Goal: Information Seeking & Learning: Learn about a topic

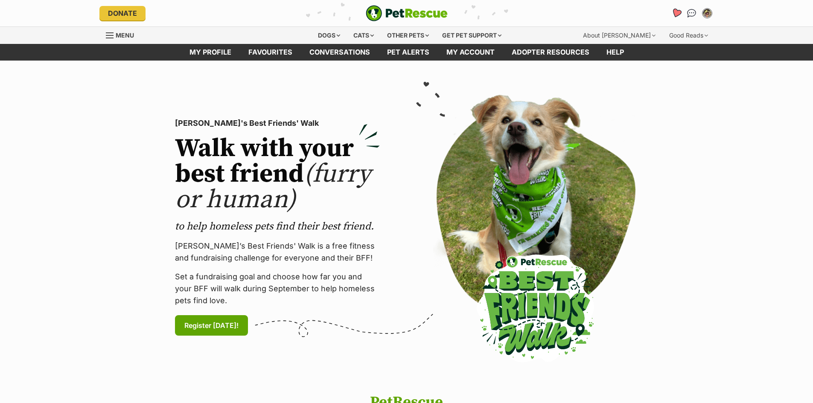
click at [677, 10] on icon "Favourites" at bounding box center [676, 13] width 10 height 10
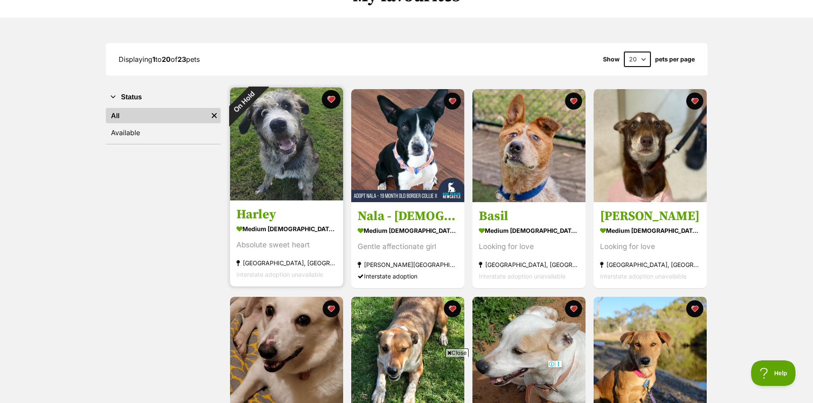
click at [331, 96] on button "favourite" at bounding box center [331, 99] width 19 height 19
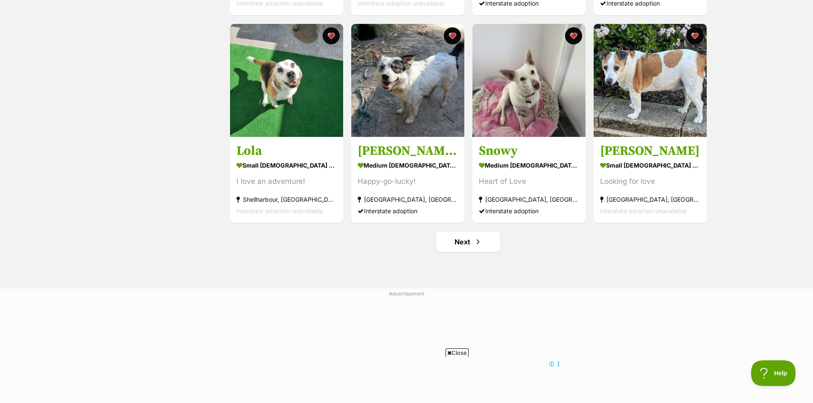
scroll to position [981, 0]
click at [468, 242] on link "Next" at bounding box center [468, 241] width 64 height 20
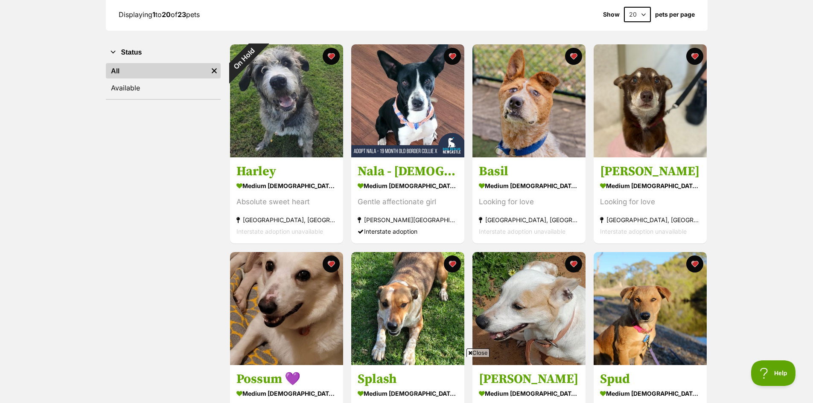
scroll to position [85, 0]
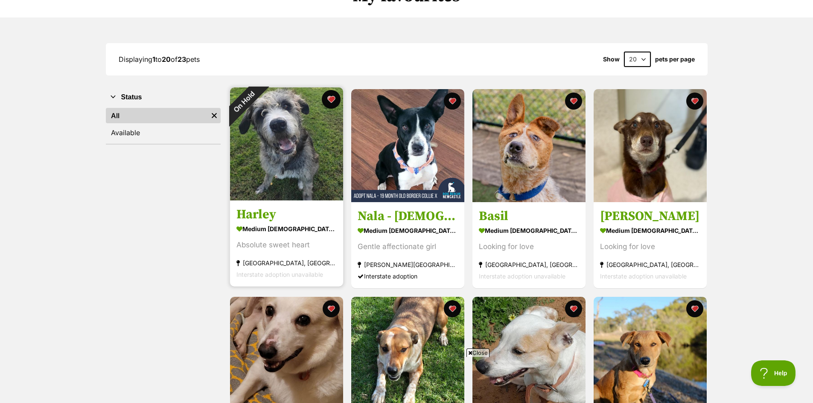
click at [329, 98] on button "favourite" at bounding box center [331, 99] width 19 height 19
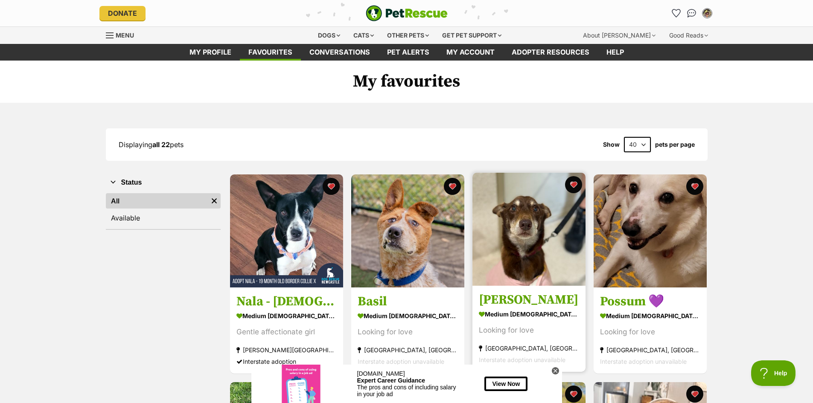
click at [526, 233] on img at bounding box center [528, 229] width 113 height 113
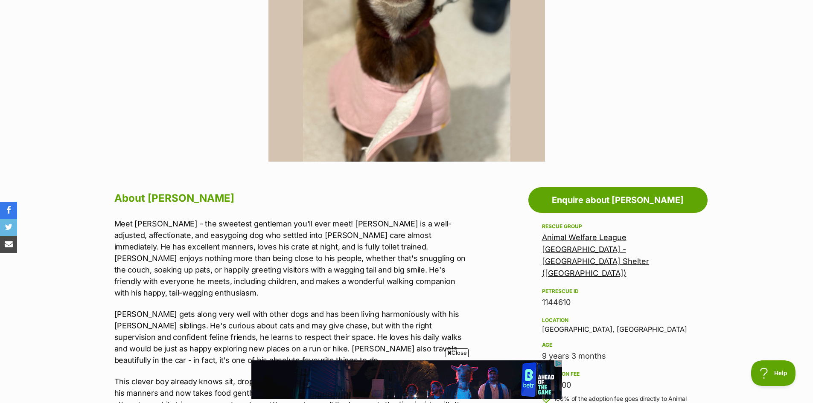
scroll to position [299, 0]
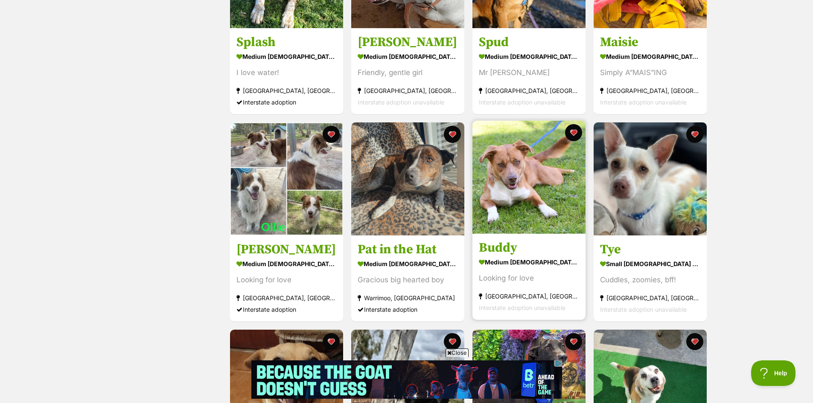
scroll to position [469, 0]
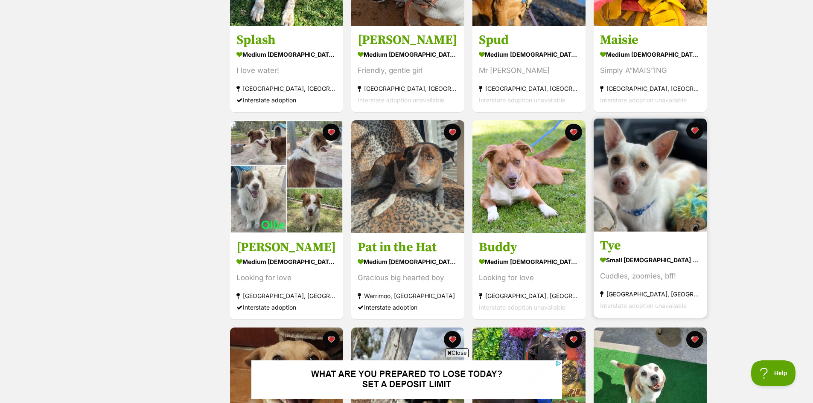
click at [641, 198] on img at bounding box center [649, 175] width 113 height 113
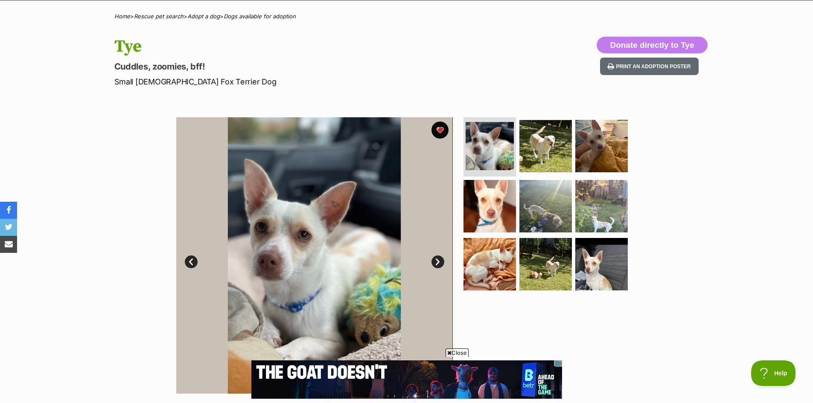
scroll to position [85, 0]
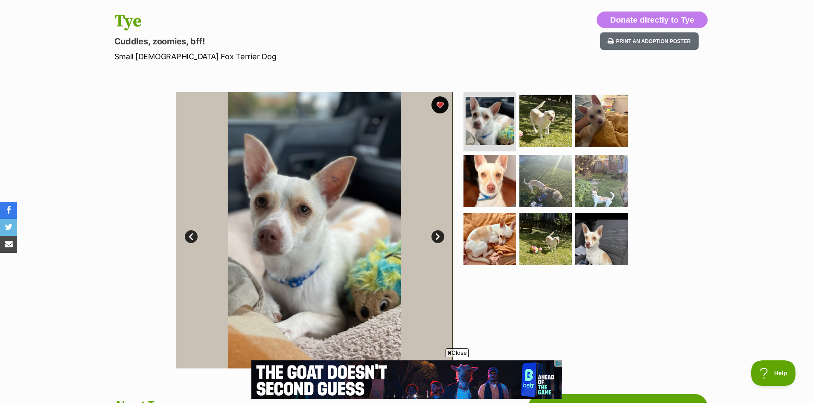
click at [438, 237] on link "Next" at bounding box center [437, 236] width 13 height 13
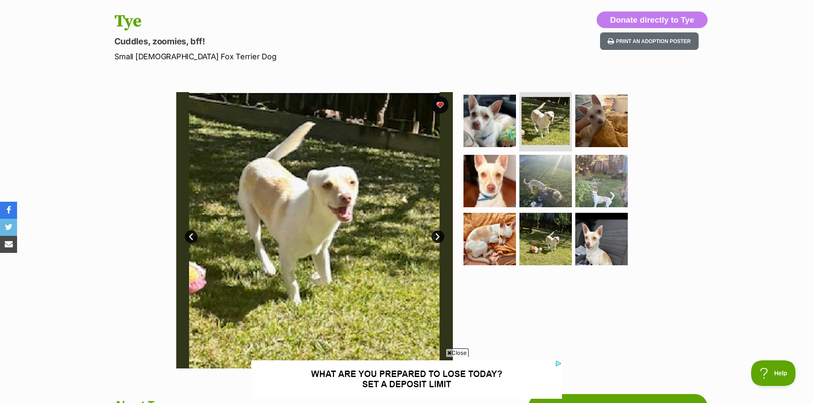
click at [438, 237] on link "Next" at bounding box center [437, 236] width 13 height 13
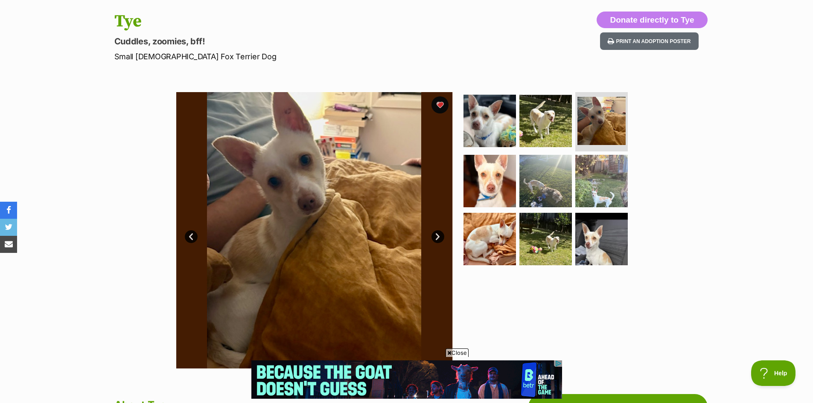
click at [438, 237] on link "Next" at bounding box center [437, 236] width 13 height 13
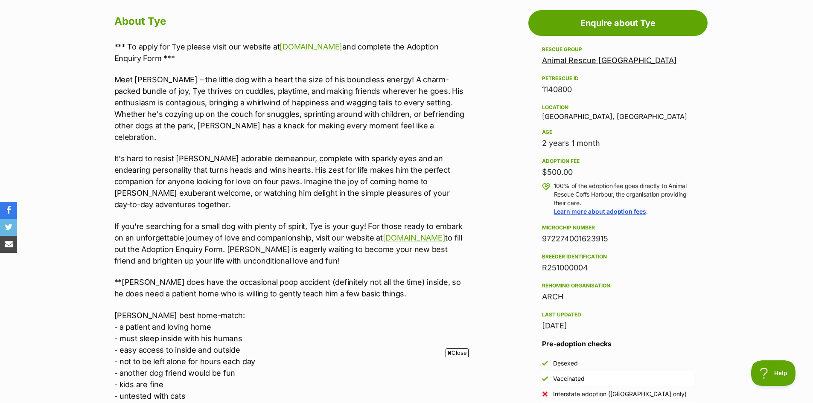
scroll to position [0, 0]
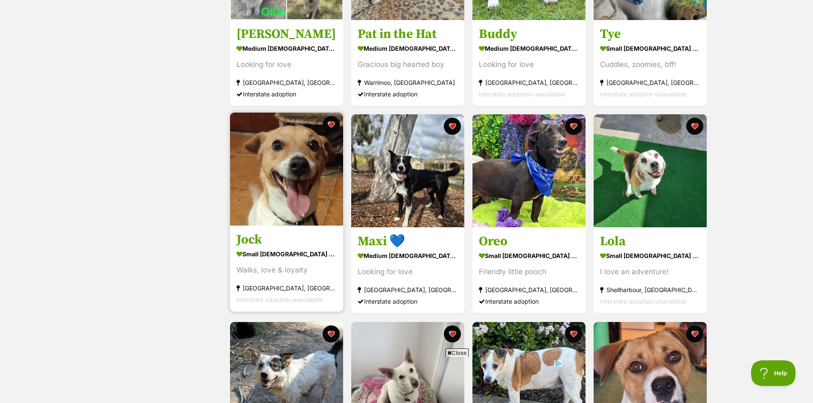
click at [294, 171] on img at bounding box center [286, 169] width 113 height 113
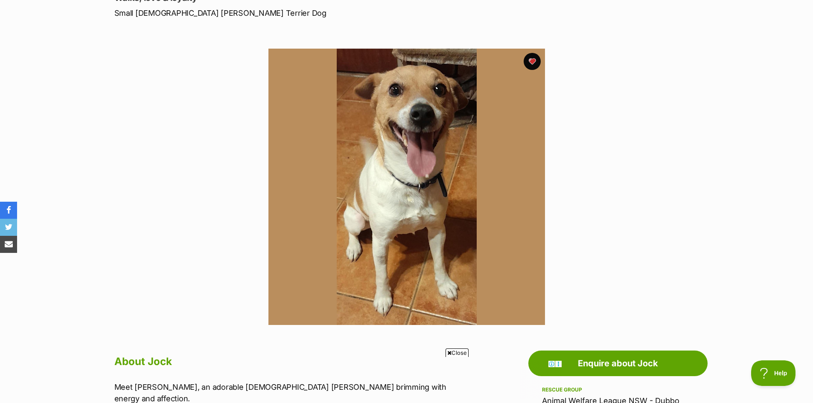
scroll to position [128, 0]
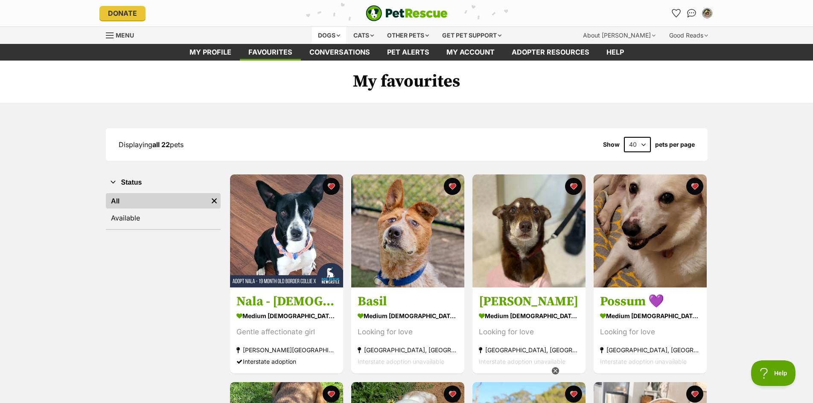
click at [329, 35] on div "Dogs" at bounding box center [329, 35] width 34 height 17
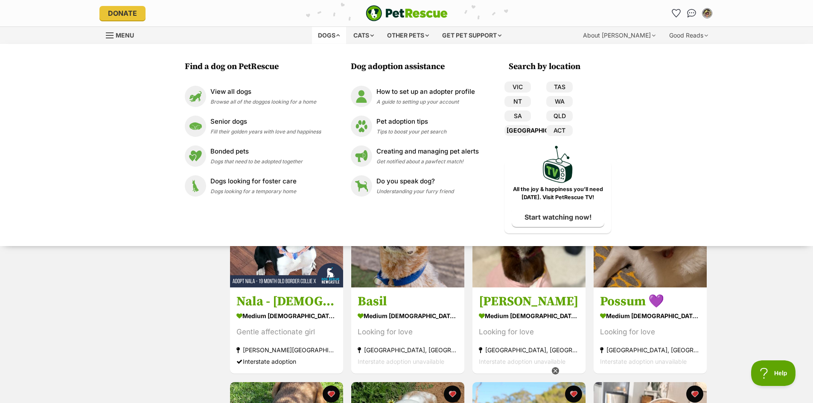
click at [520, 129] on link "[GEOGRAPHIC_DATA]" at bounding box center [517, 130] width 26 height 11
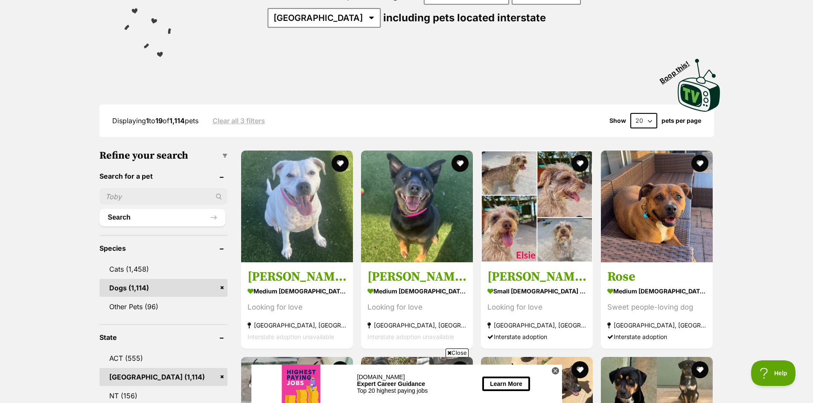
click at [653, 118] on select "20 40 60" at bounding box center [643, 120] width 27 height 15
select select "60"
click at [630, 113] on select "20 40 60" at bounding box center [643, 120] width 27 height 15
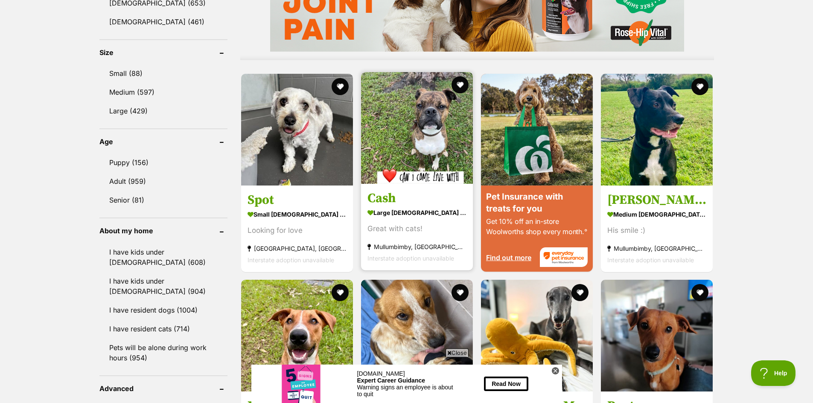
scroll to position [938, 0]
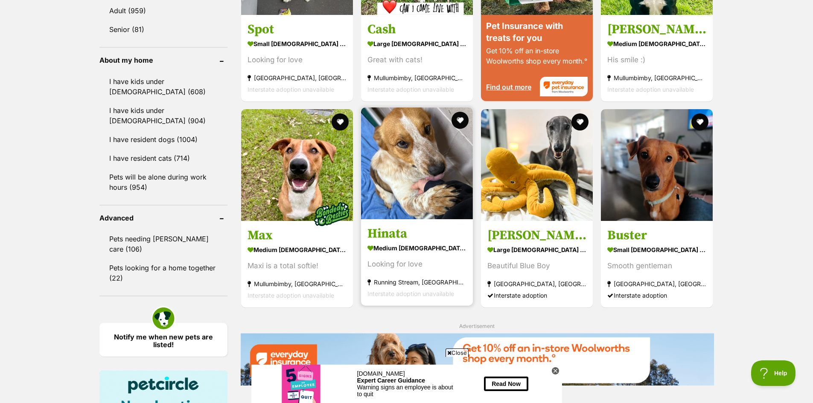
click at [424, 155] on img at bounding box center [417, 163] width 112 height 112
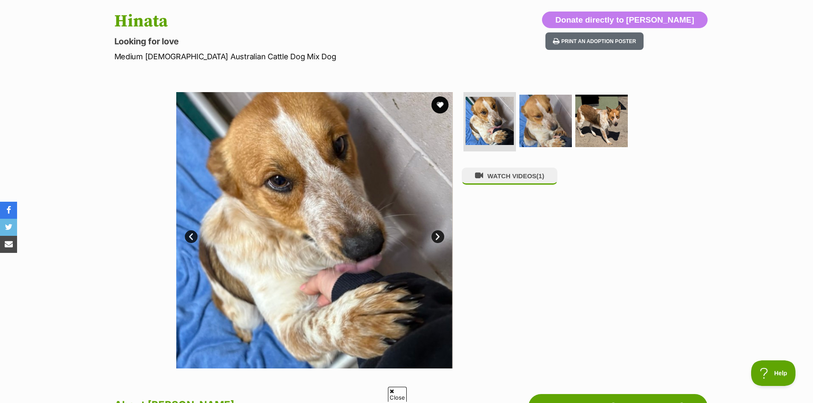
click at [440, 235] on link "Next" at bounding box center [437, 236] width 13 height 13
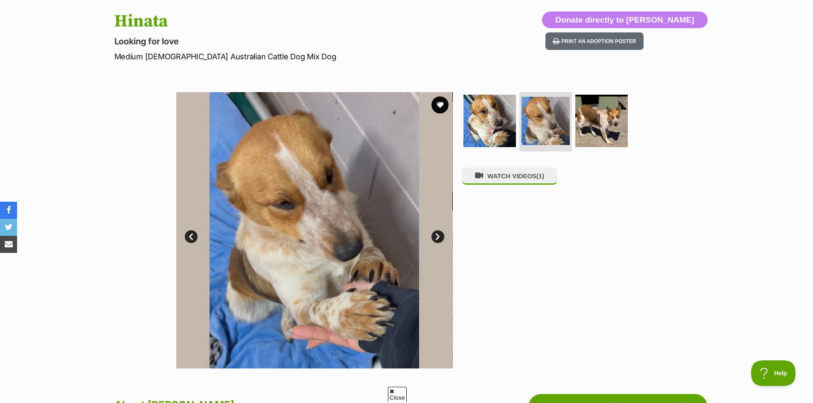
click at [440, 235] on link "Next" at bounding box center [437, 236] width 13 height 13
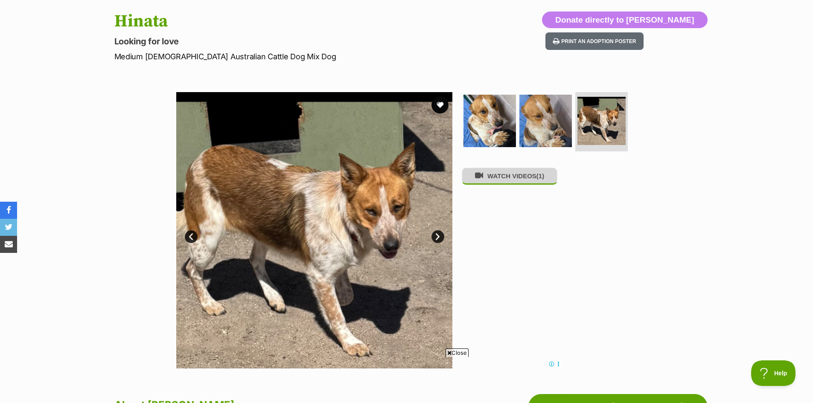
click at [506, 177] on button "WATCH VIDEOS (1)" at bounding box center [510, 176] width 96 height 17
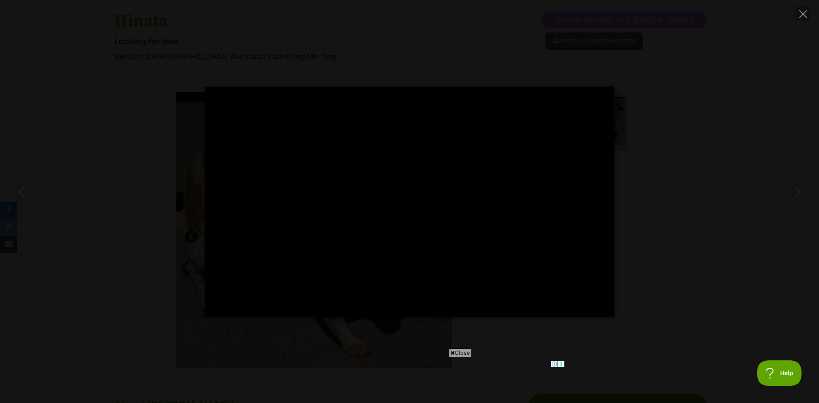
type input "100"
click at [801, 15] on icon "Close" at bounding box center [803, 14] width 8 height 8
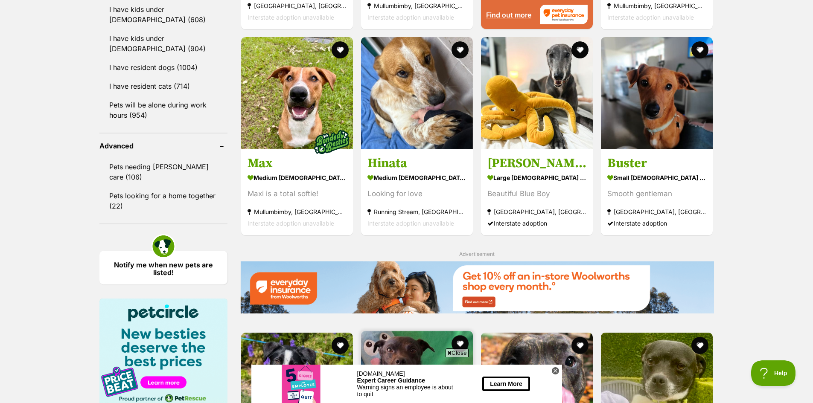
scroll to position [1019, 0]
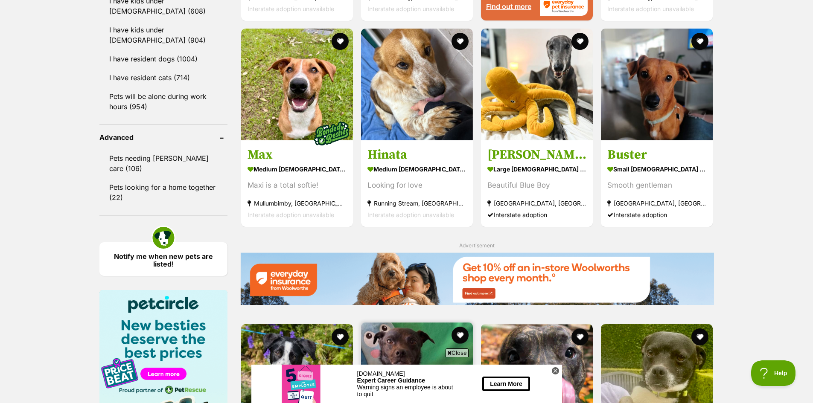
click at [405, 322] on img at bounding box center [417, 378] width 112 height 112
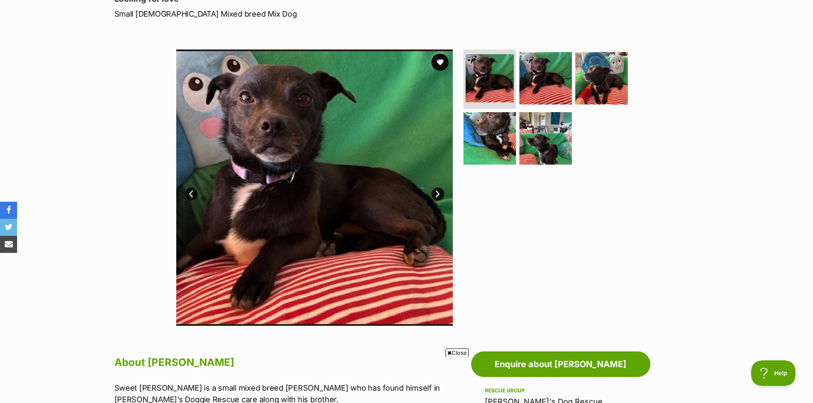
click at [438, 191] on link "Next" at bounding box center [437, 194] width 13 height 13
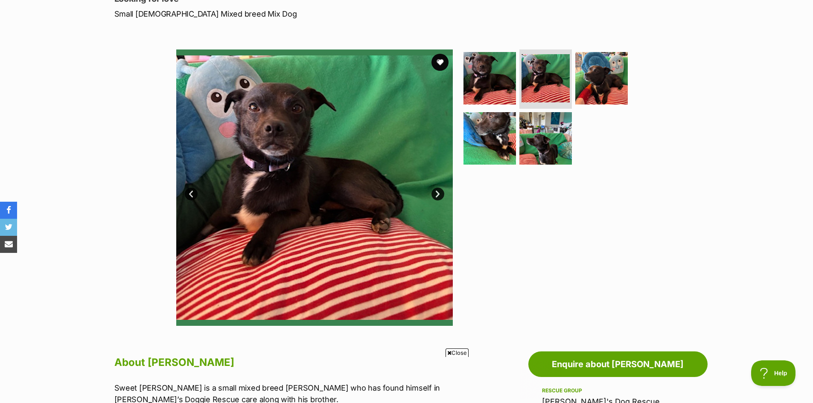
click at [438, 191] on link "Next" at bounding box center [437, 194] width 13 height 13
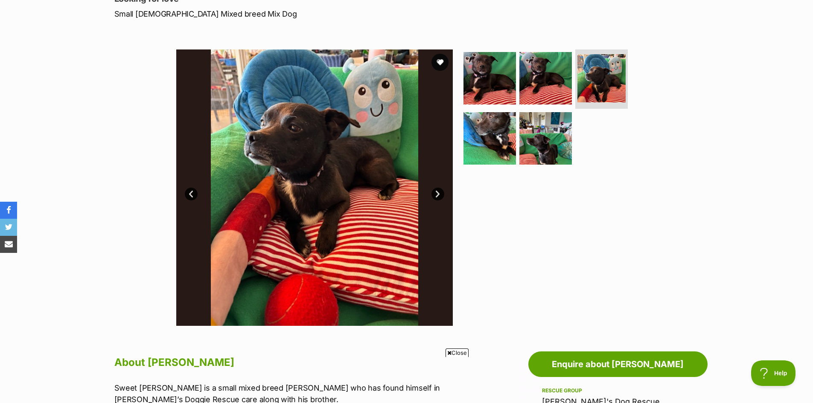
click at [438, 191] on link "Next" at bounding box center [437, 194] width 13 height 13
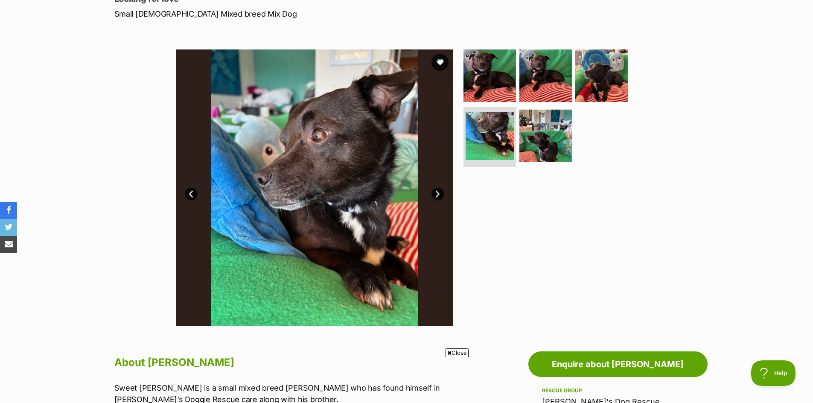
click at [438, 191] on link "Next" at bounding box center [437, 194] width 13 height 13
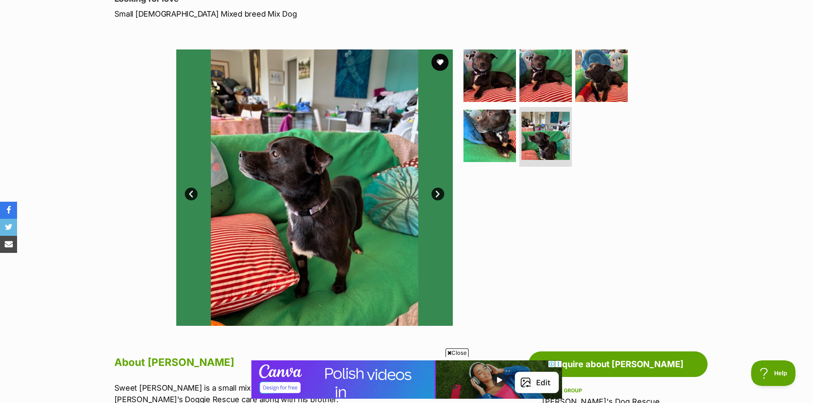
scroll to position [299, 0]
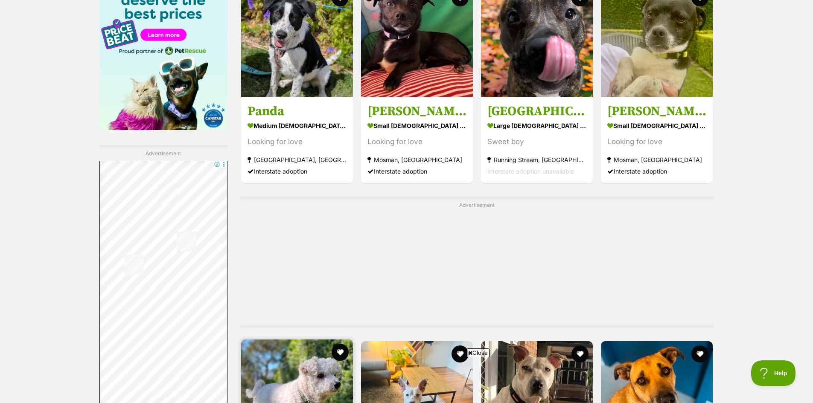
scroll to position [1398, 0]
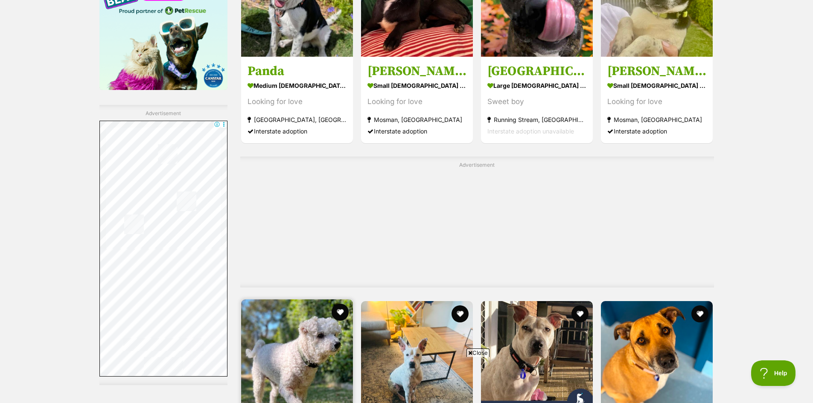
click at [312, 299] on img at bounding box center [297, 355] width 112 height 112
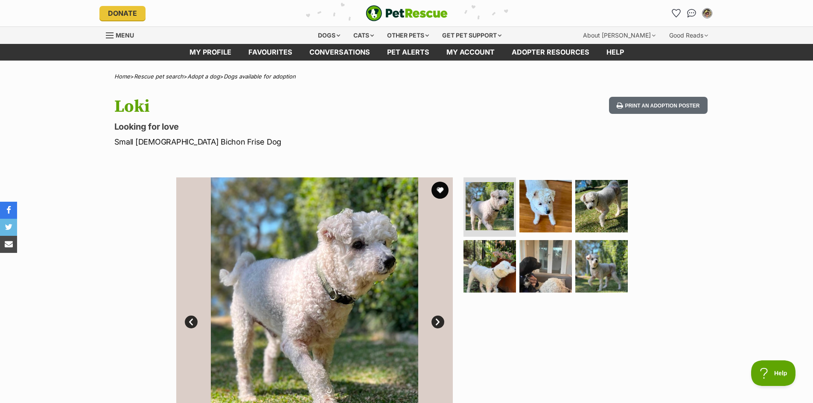
click at [437, 320] on link "Next" at bounding box center [437, 322] width 13 height 13
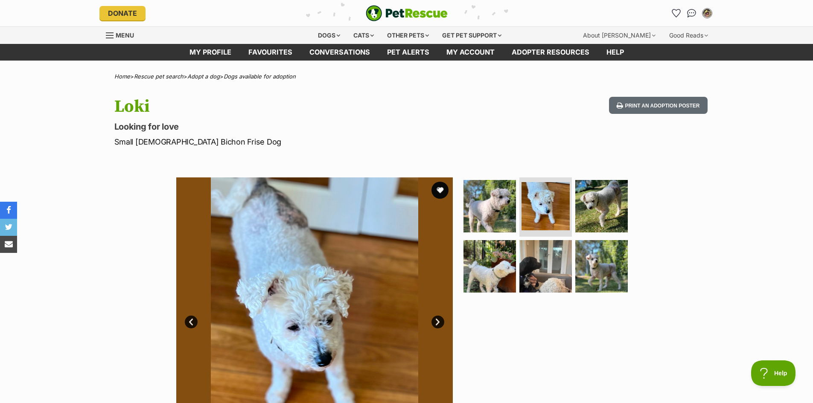
click at [437, 320] on link "Next" at bounding box center [437, 322] width 13 height 13
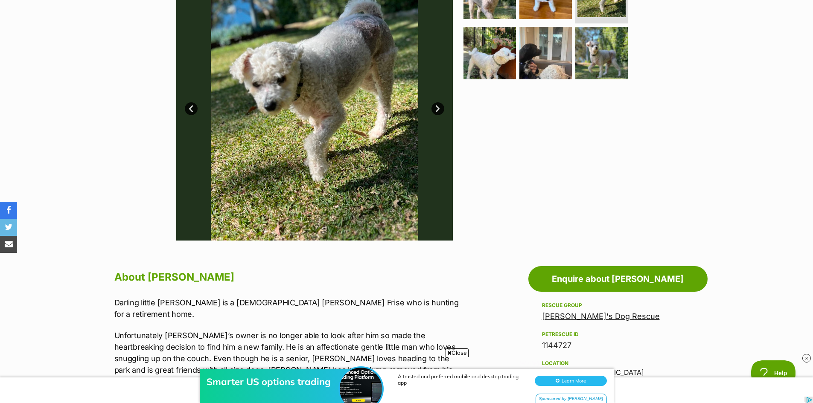
click at [437, 105] on link "Next" at bounding box center [437, 108] width 13 height 13
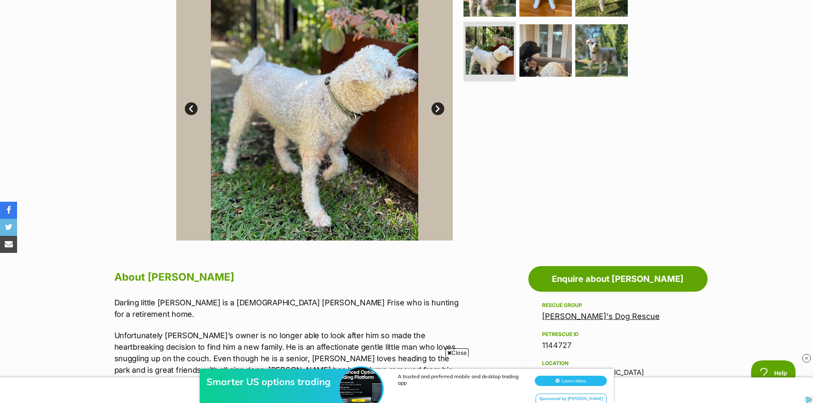
click at [437, 105] on link "Next" at bounding box center [437, 108] width 13 height 13
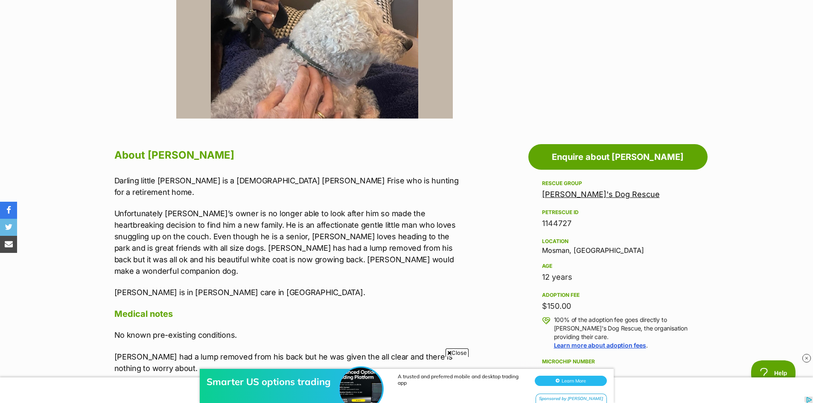
scroll to position [384, 0]
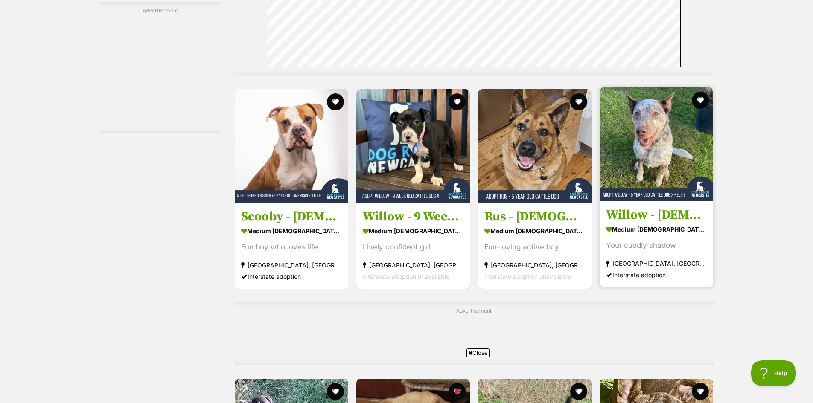
click at [656, 142] on img at bounding box center [655, 143] width 113 height 113
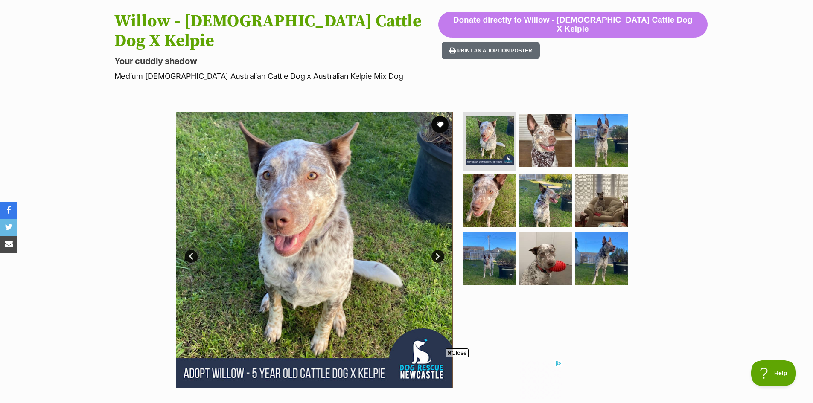
click at [437, 250] on link "Next" at bounding box center [437, 256] width 13 height 13
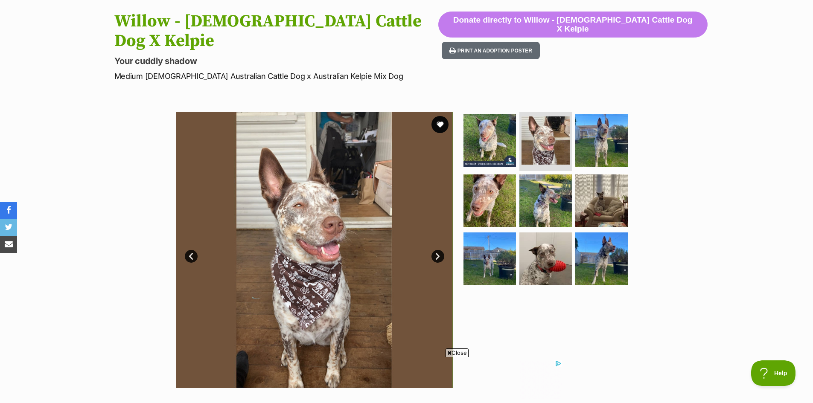
click at [437, 250] on link "Next" at bounding box center [437, 256] width 13 height 13
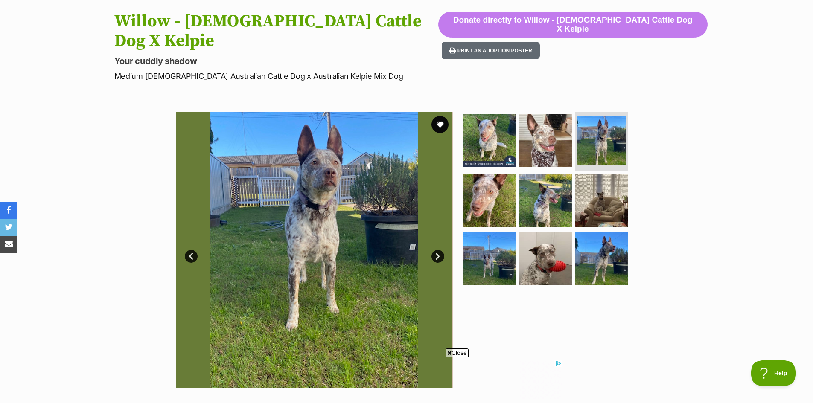
click at [437, 250] on link "Next" at bounding box center [437, 256] width 13 height 13
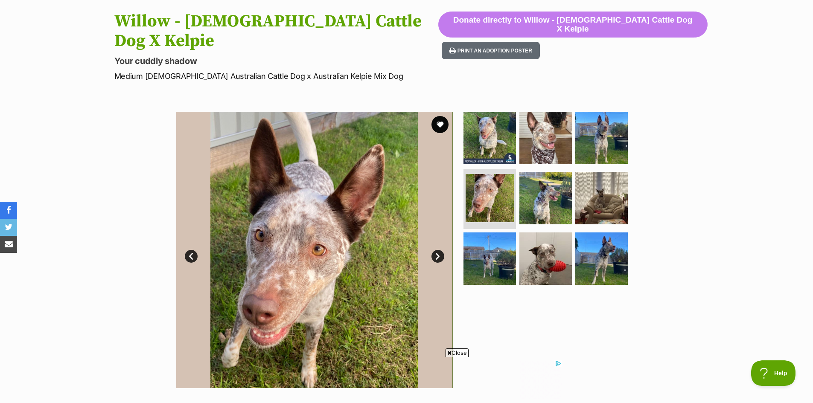
click at [437, 250] on link "Next" at bounding box center [437, 256] width 13 height 13
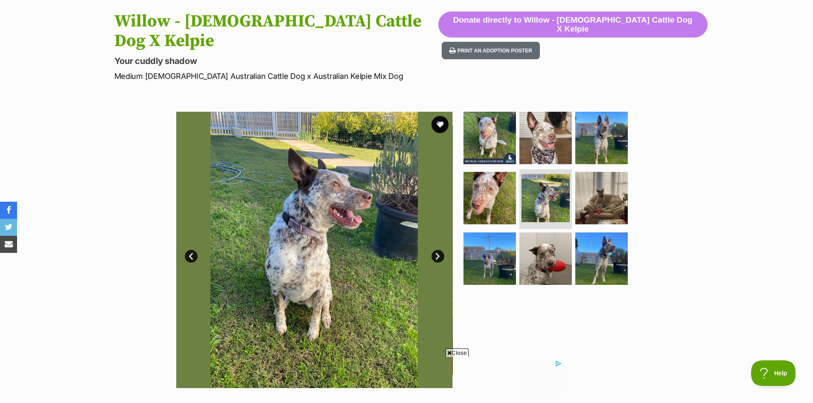
click at [437, 250] on link "Next" at bounding box center [437, 256] width 13 height 13
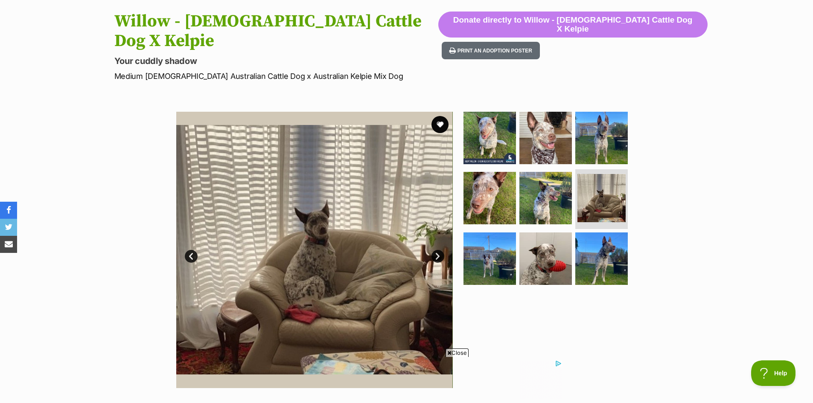
click at [437, 250] on link "Next" at bounding box center [437, 256] width 13 height 13
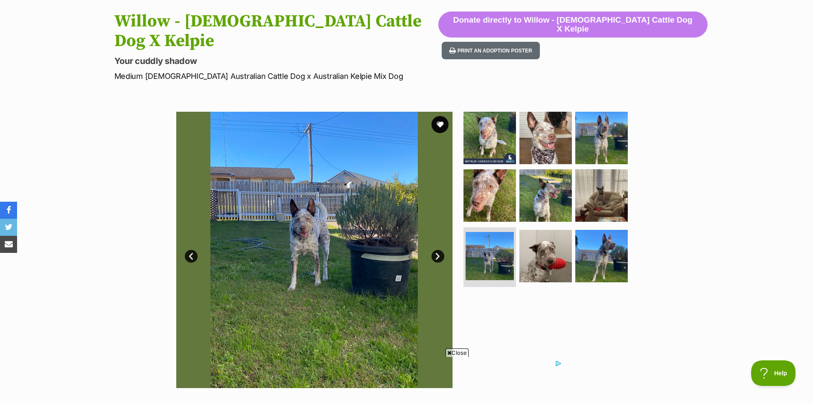
click at [437, 250] on link "Next" at bounding box center [437, 256] width 13 height 13
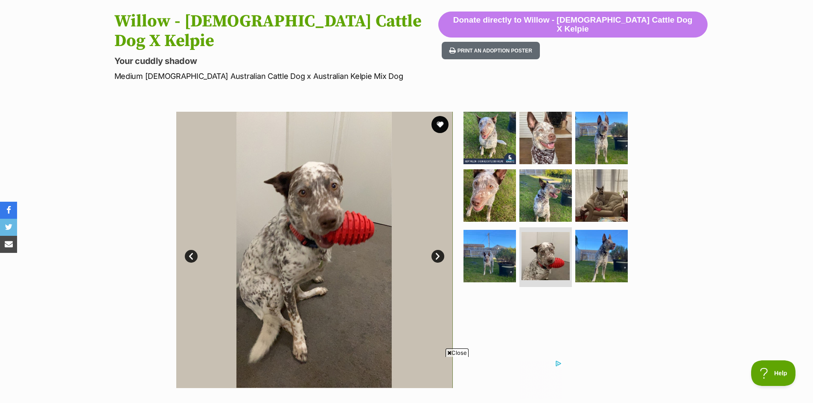
click at [437, 250] on link "Next" at bounding box center [437, 256] width 13 height 13
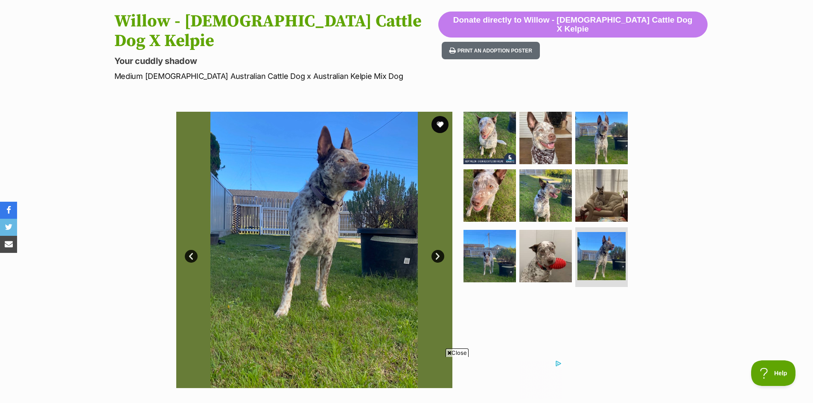
click at [437, 250] on link "Next" at bounding box center [437, 256] width 13 height 13
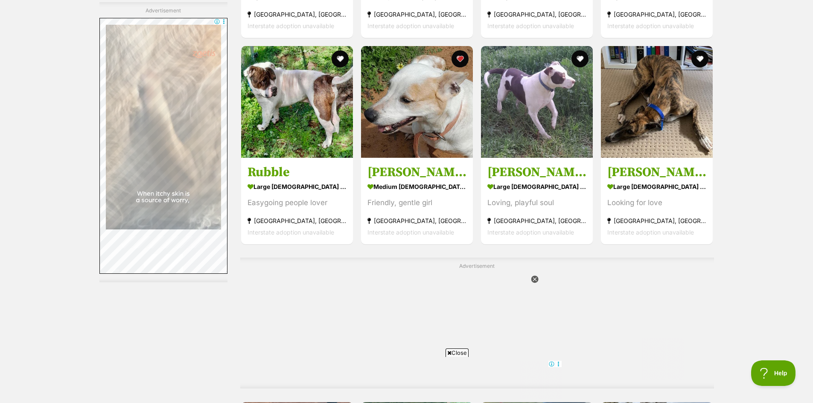
scroll to position [3698, 0]
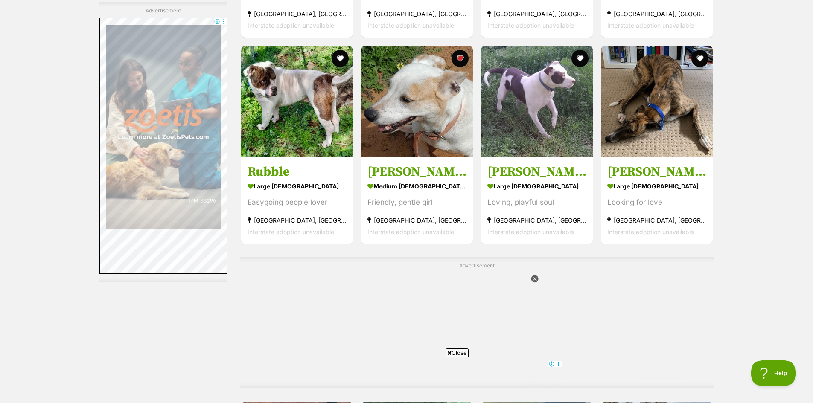
drag, startPoint x: 305, startPoint y: 177, endPoint x: 125, endPoint y: 154, distance: 181.9
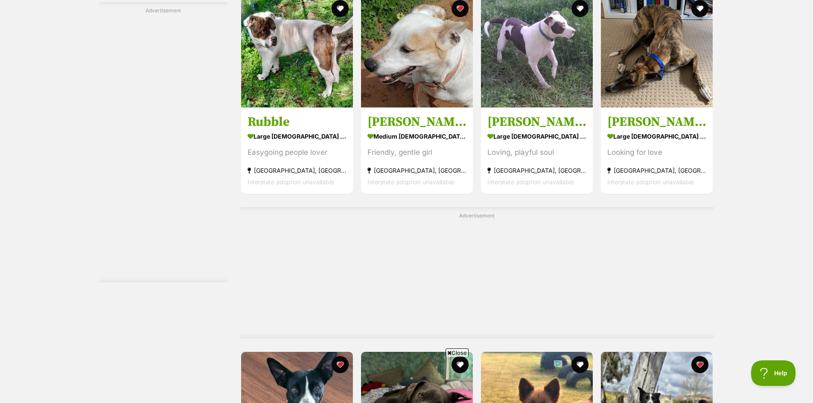
scroll to position [3858, 0]
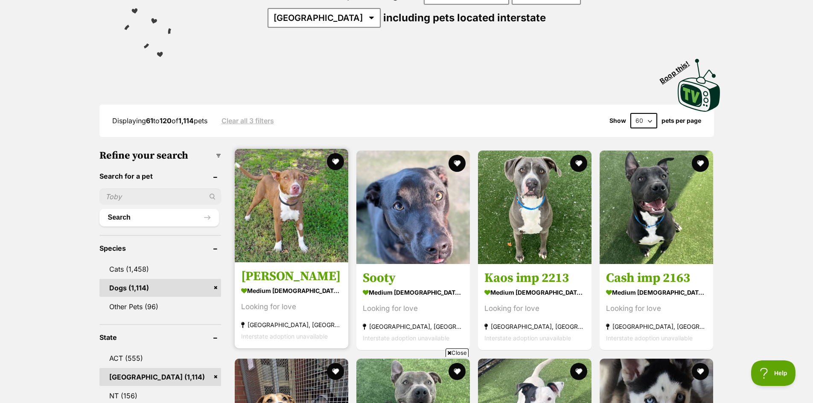
click at [289, 194] on img at bounding box center [291, 205] width 113 height 113
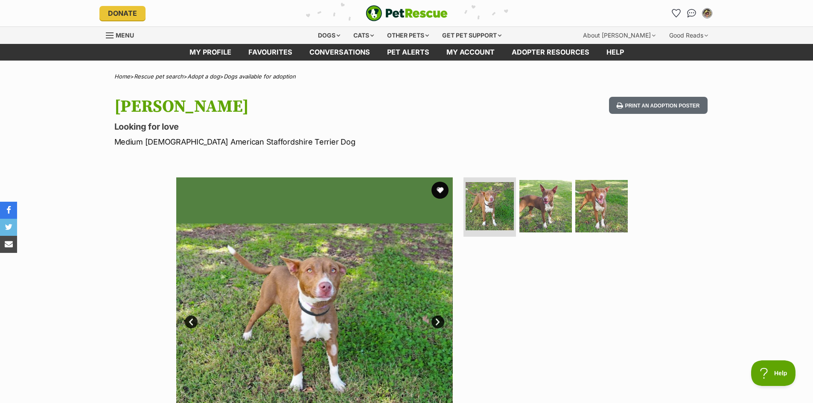
click at [442, 320] on link "Next" at bounding box center [437, 322] width 13 height 13
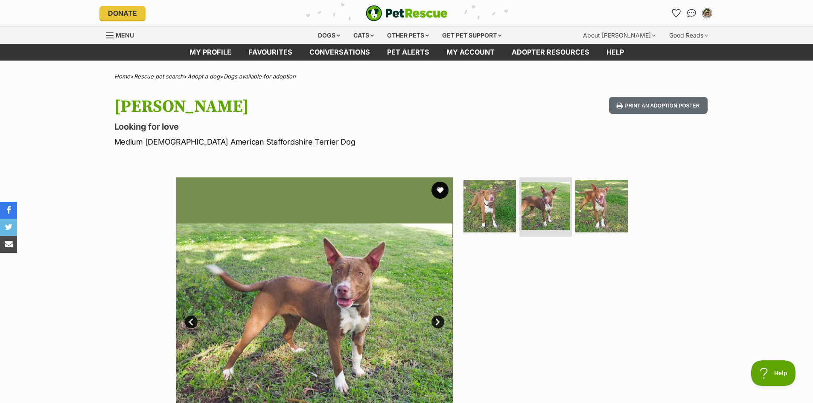
click at [442, 320] on link "Next" at bounding box center [437, 322] width 13 height 13
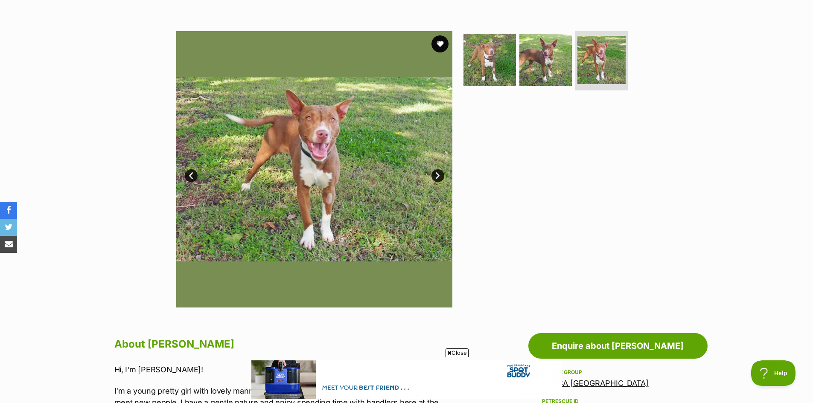
scroll to position [128, 0]
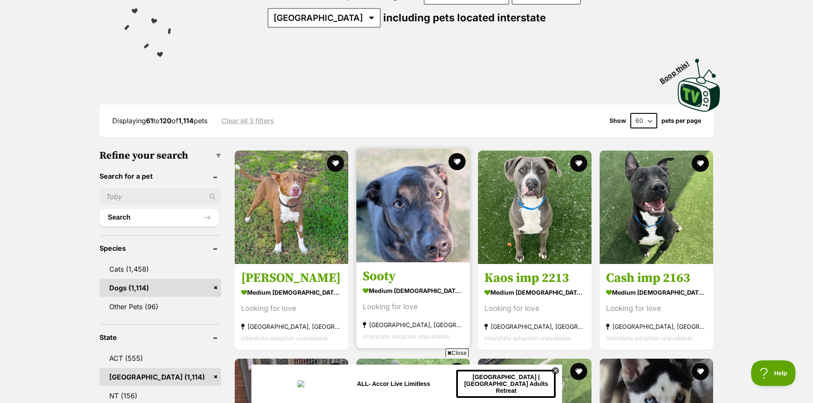
click at [425, 218] on img at bounding box center [412, 205] width 113 height 113
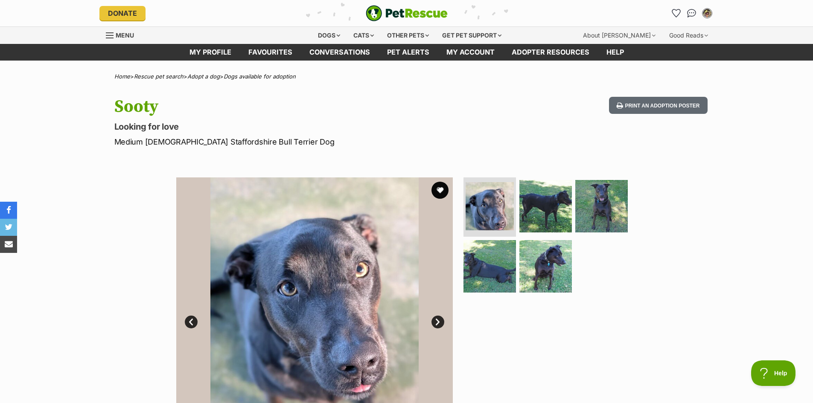
click at [439, 320] on link "Next" at bounding box center [437, 322] width 13 height 13
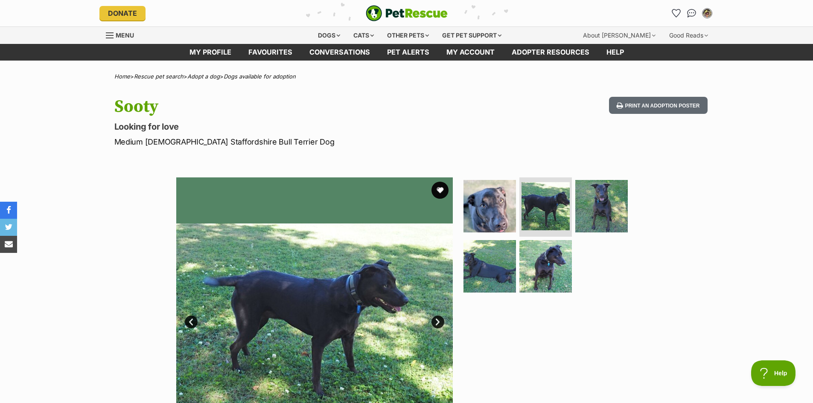
click at [439, 320] on link "Next" at bounding box center [437, 322] width 13 height 13
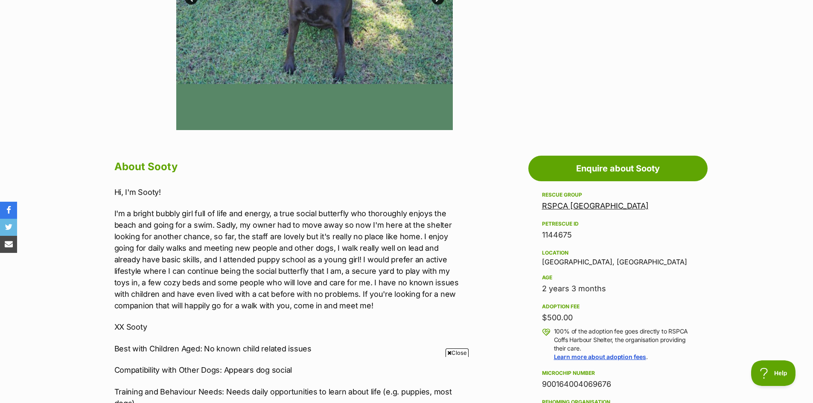
scroll to position [341, 0]
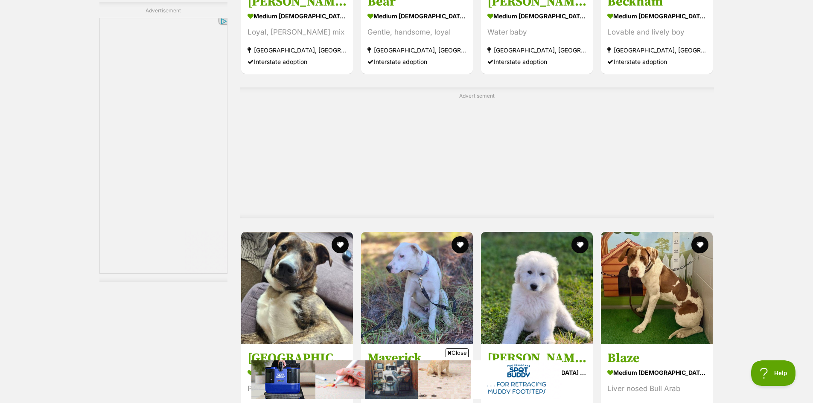
scroll to position [1877, 0]
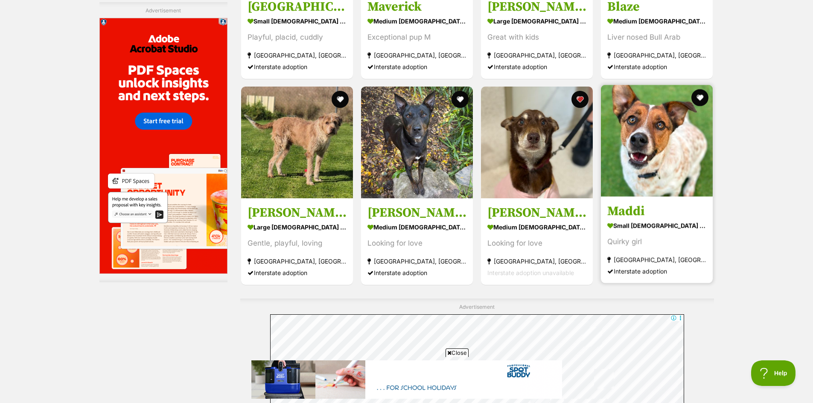
click at [666, 169] on img at bounding box center [657, 141] width 112 height 112
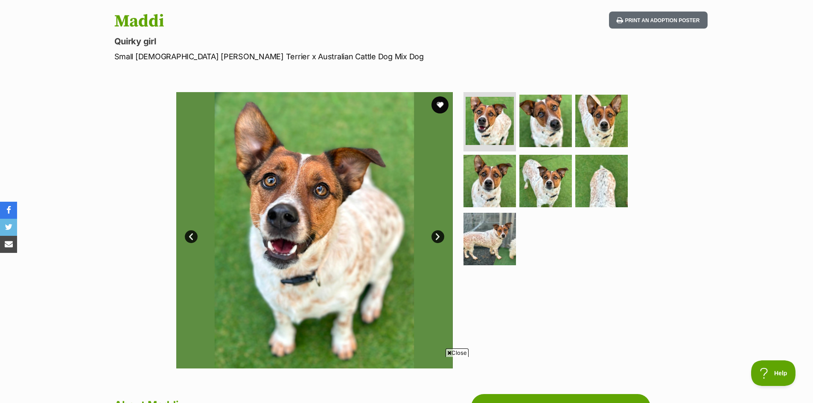
click at [439, 235] on link "Next" at bounding box center [437, 236] width 13 height 13
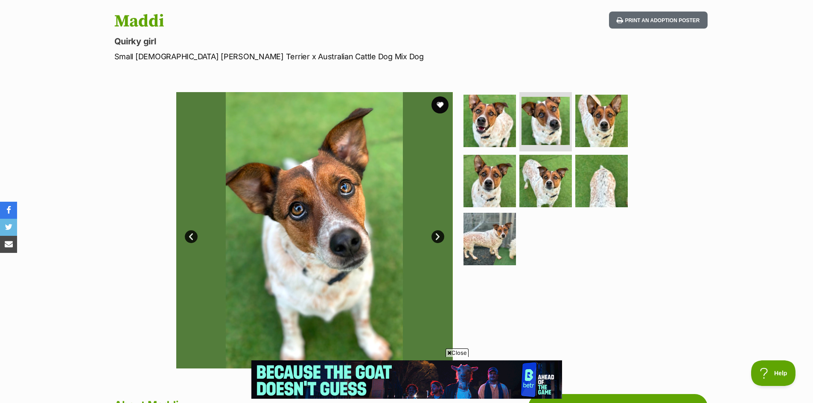
click at [439, 235] on link "Next" at bounding box center [437, 236] width 13 height 13
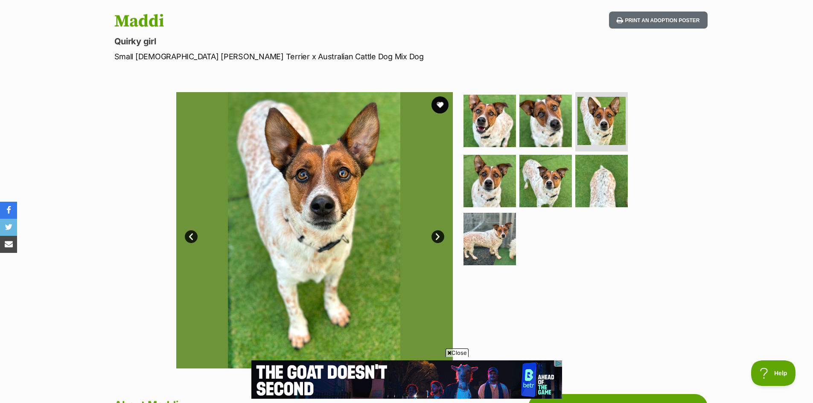
click at [439, 235] on link "Next" at bounding box center [437, 236] width 13 height 13
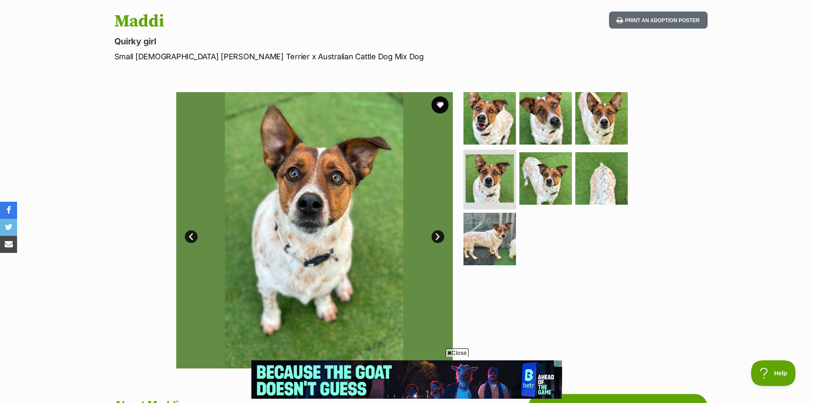
click at [439, 235] on link "Next" at bounding box center [437, 236] width 13 height 13
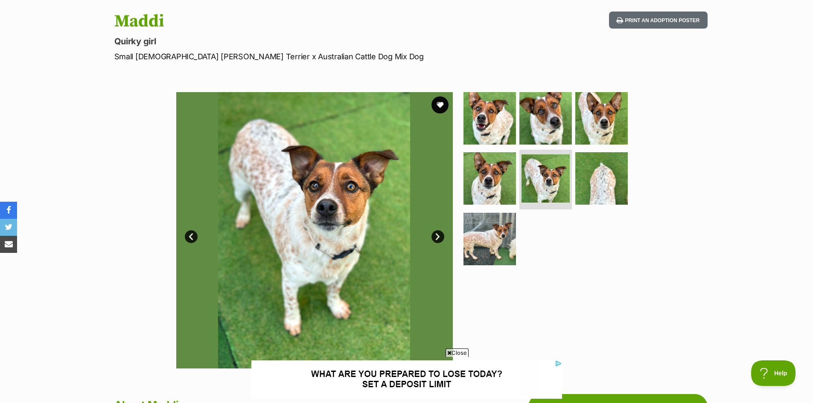
click at [439, 235] on link "Next" at bounding box center [437, 236] width 13 height 13
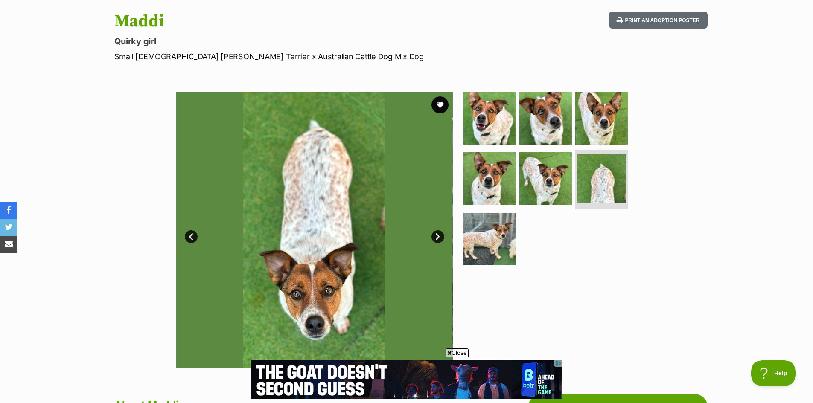
click at [439, 235] on link "Next" at bounding box center [437, 236] width 13 height 13
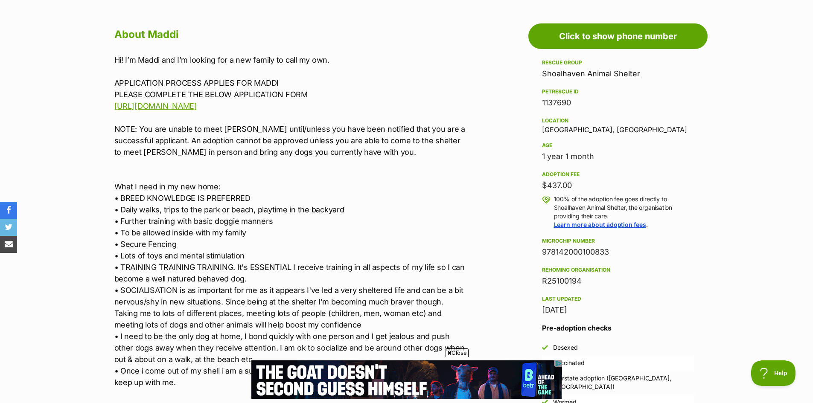
scroll to position [469, 0]
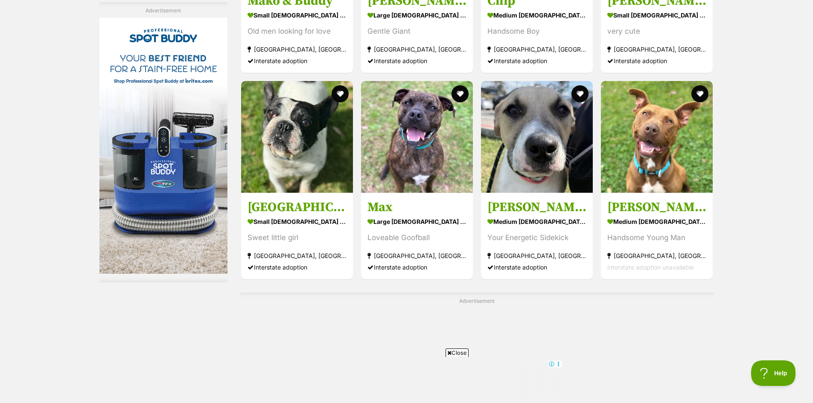
scroll to position [3157, 0]
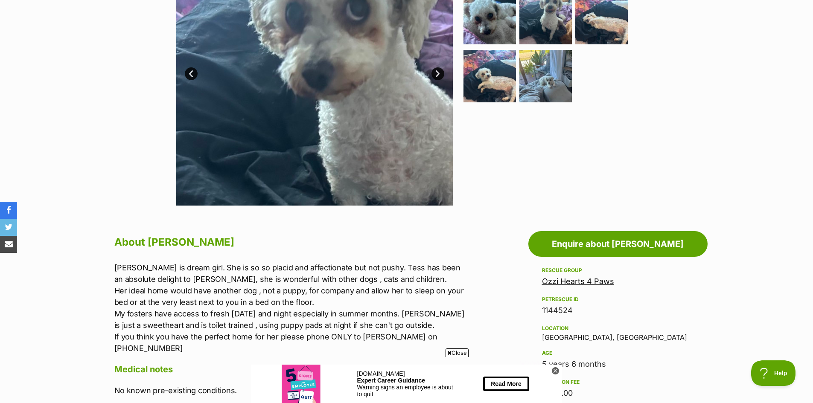
scroll to position [85, 0]
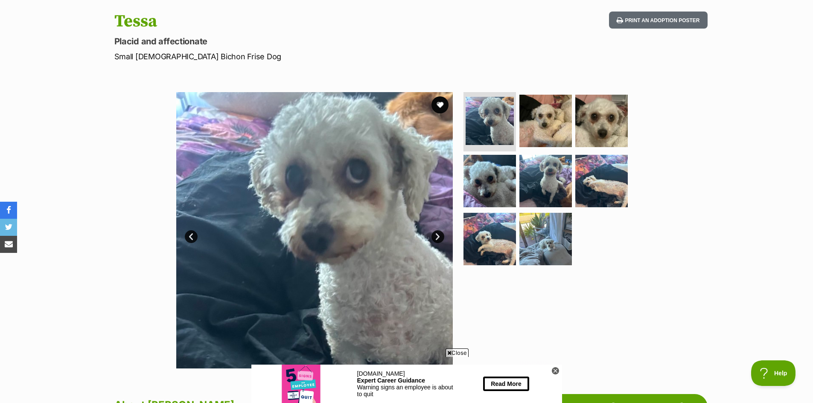
click at [437, 234] on link "Next" at bounding box center [437, 236] width 13 height 13
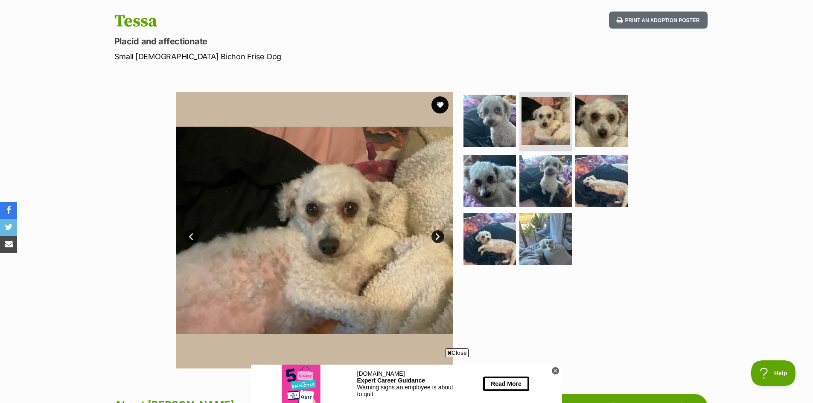
click at [437, 234] on link "Next" at bounding box center [437, 236] width 13 height 13
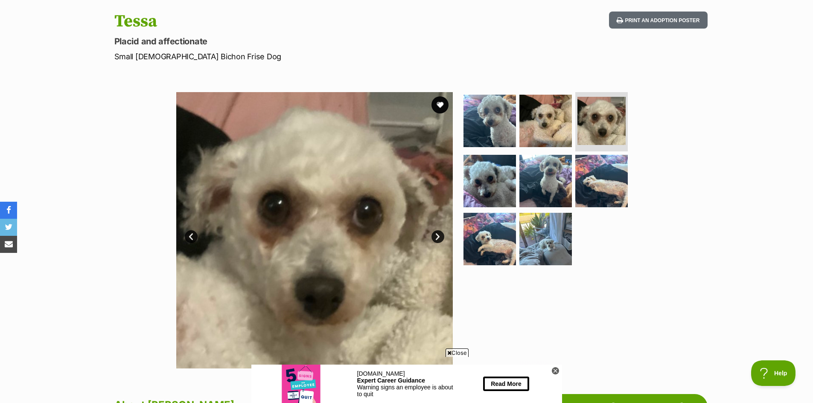
click at [437, 234] on link "Next" at bounding box center [437, 236] width 13 height 13
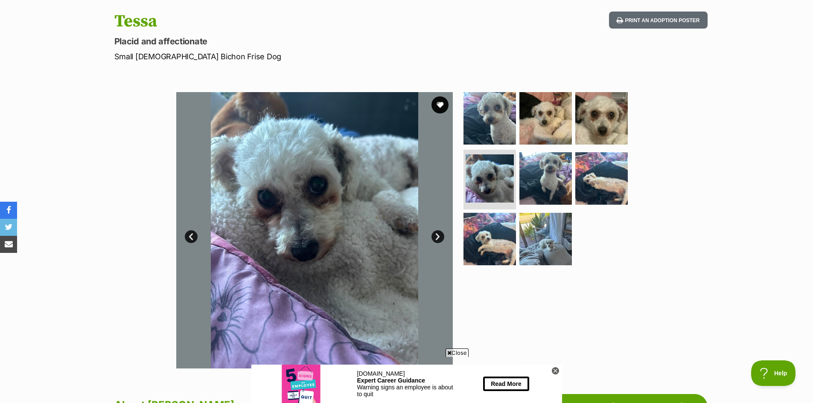
click at [437, 234] on link "Next" at bounding box center [437, 236] width 13 height 13
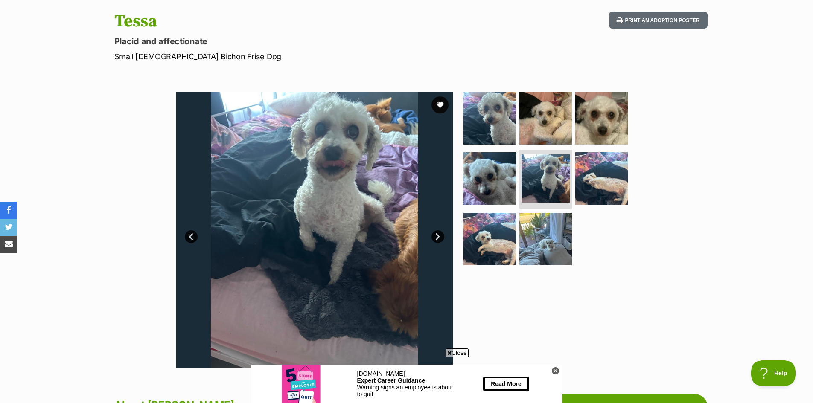
click at [437, 234] on link "Next" at bounding box center [437, 236] width 13 height 13
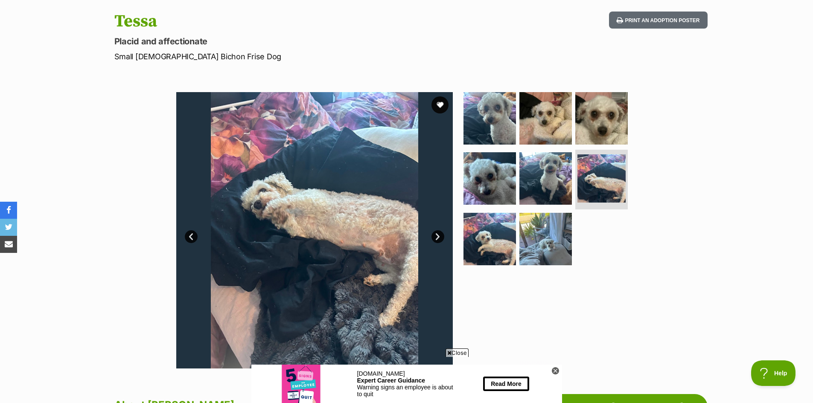
click at [437, 234] on link "Next" at bounding box center [437, 236] width 13 height 13
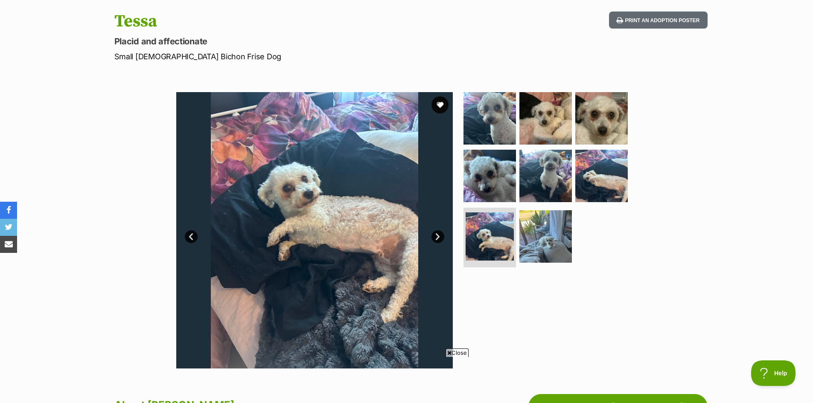
scroll to position [0, 0]
click at [437, 234] on link "Next" at bounding box center [437, 236] width 13 height 13
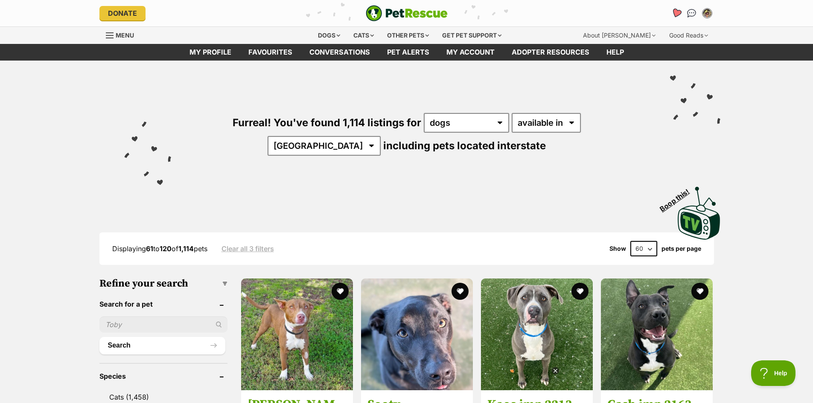
click at [676, 9] on icon "Favourites" at bounding box center [676, 13] width 10 height 10
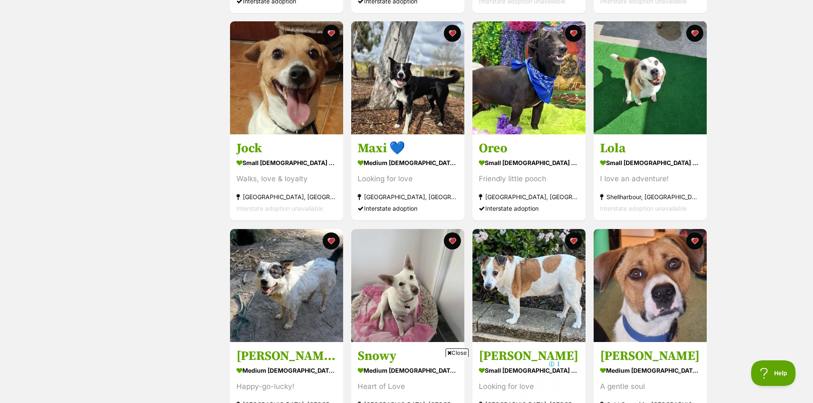
scroll to position [853, 0]
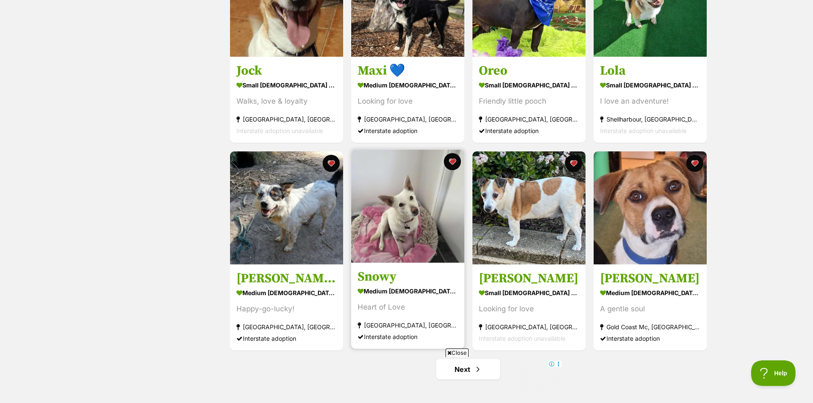
click at [410, 210] on img at bounding box center [407, 206] width 113 height 113
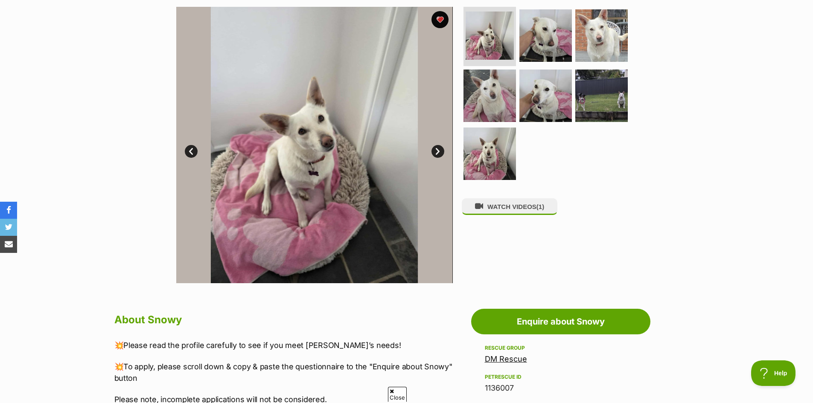
click at [439, 148] on link "Next" at bounding box center [437, 151] width 13 height 13
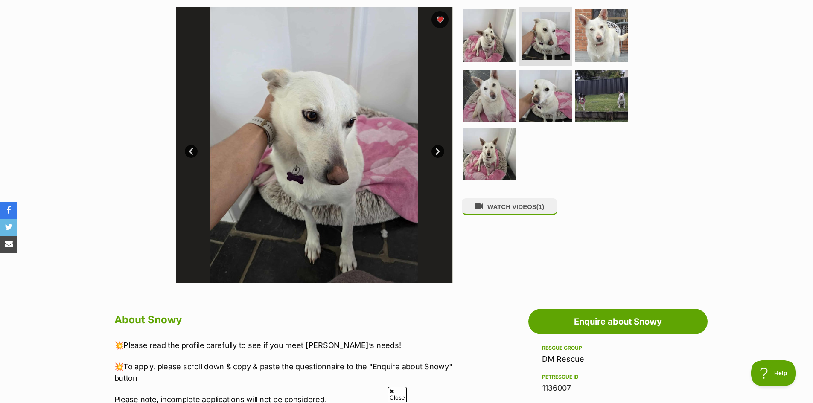
click at [439, 148] on link "Next" at bounding box center [437, 151] width 13 height 13
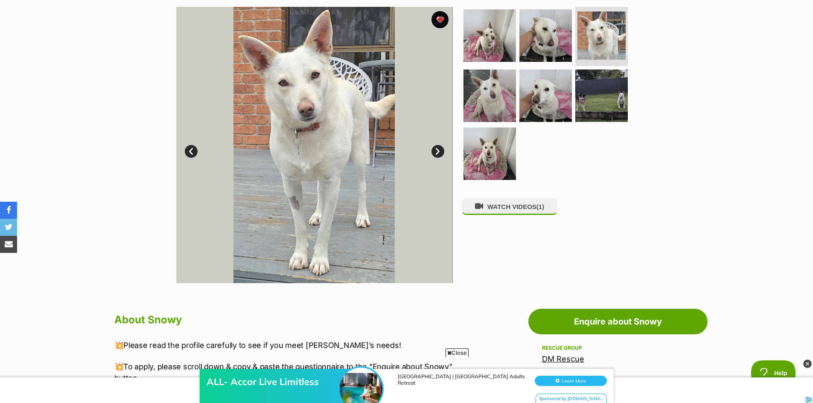
click at [439, 149] on link "Next" at bounding box center [437, 151] width 13 height 13
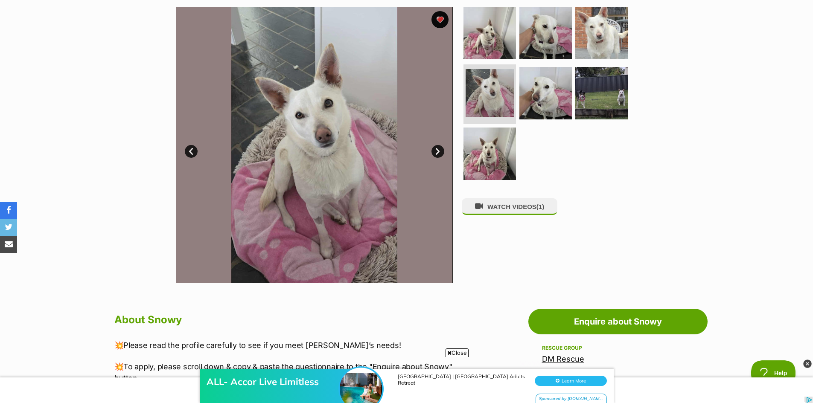
click at [436, 151] on link "Next" at bounding box center [437, 151] width 13 height 13
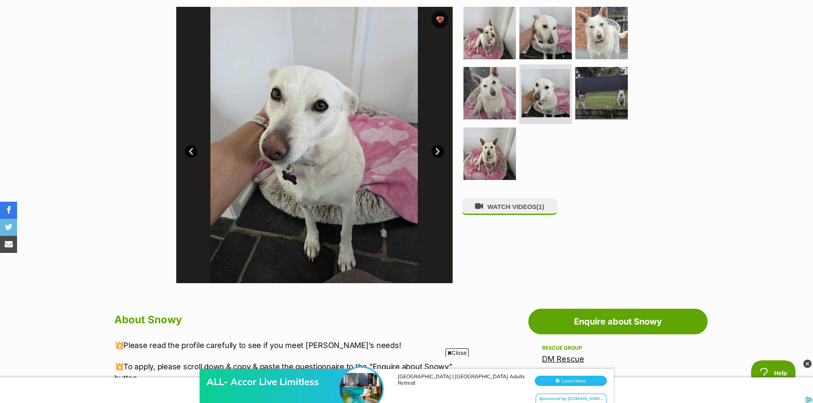
click at [436, 151] on link "Next" at bounding box center [437, 151] width 13 height 13
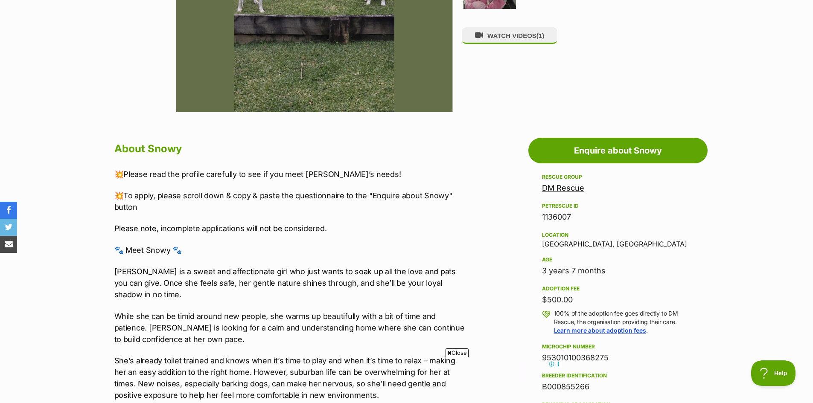
scroll to position [341, 0]
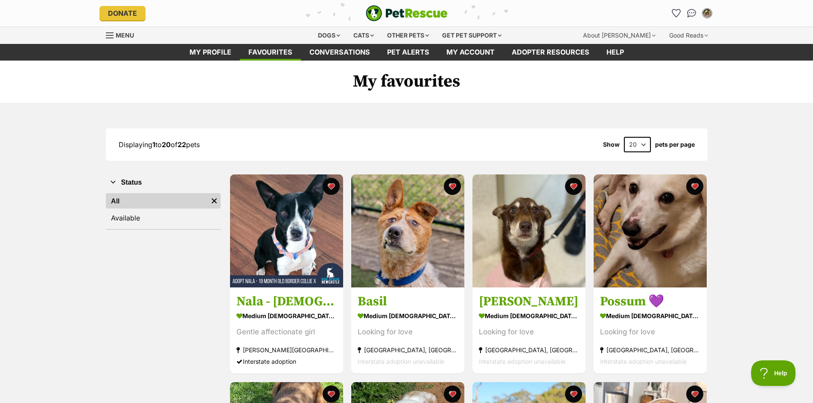
click at [642, 144] on select "20 40 60" at bounding box center [637, 144] width 27 height 15
select select "40"
click at [624, 137] on select "20 40 60" at bounding box center [637, 144] width 27 height 15
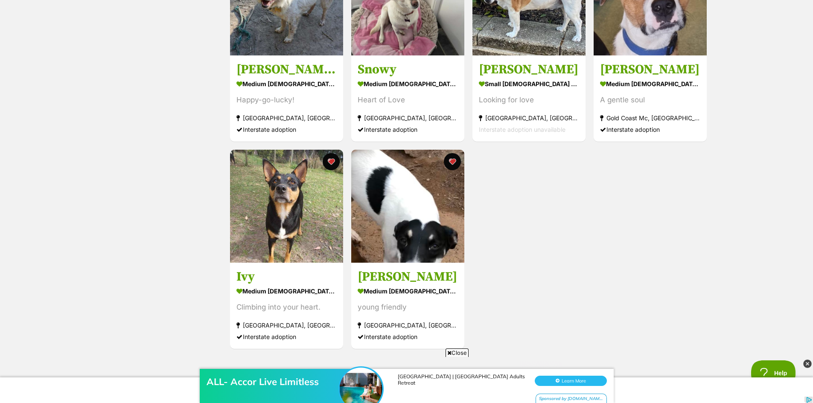
scroll to position [1109, 0]
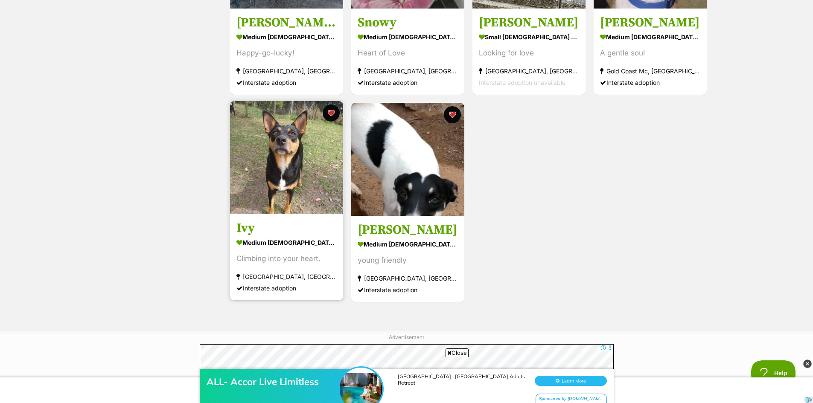
click at [291, 160] on img at bounding box center [286, 157] width 113 height 113
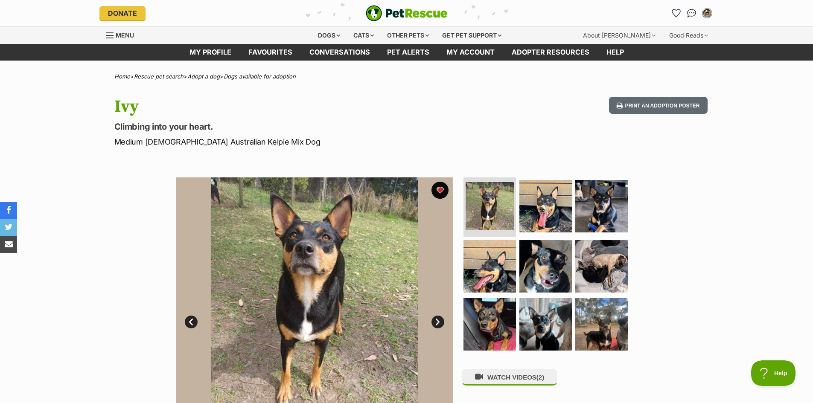
click at [442, 324] on link "Next" at bounding box center [437, 322] width 13 height 13
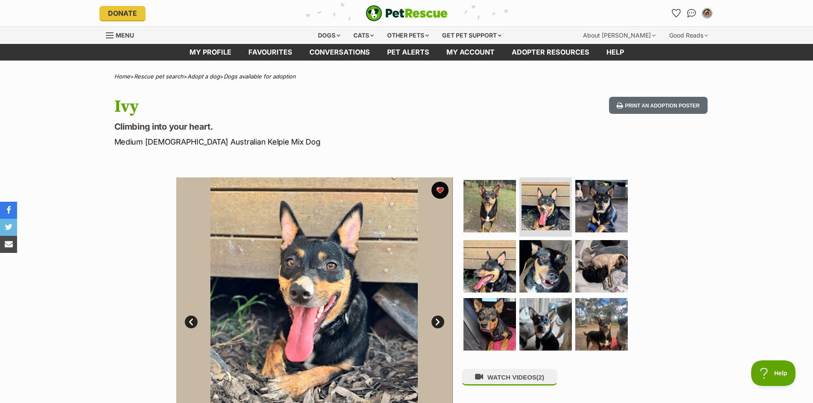
click at [442, 324] on link "Next" at bounding box center [437, 322] width 13 height 13
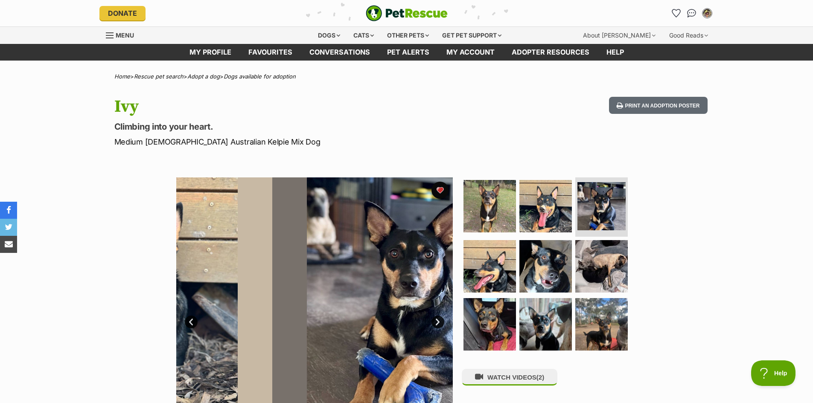
click at [442, 324] on link "Next" at bounding box center [437, 322] width 13 height 13
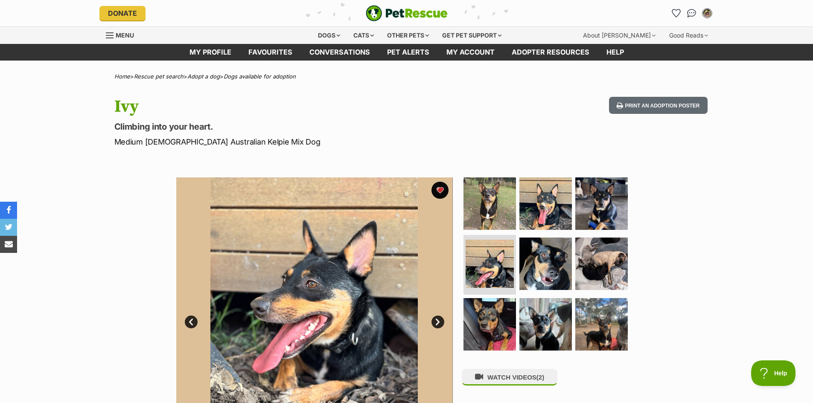
click at [442, 324] on link "Next" at bounding box center [437, 322] width 13 height 13
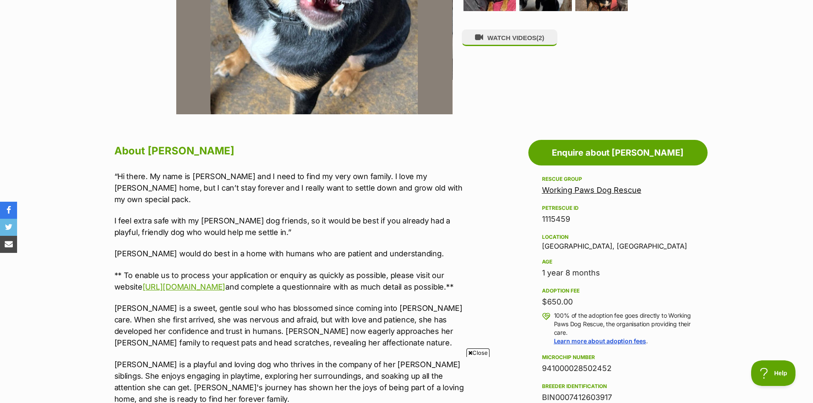
scroll to position [341, 0]
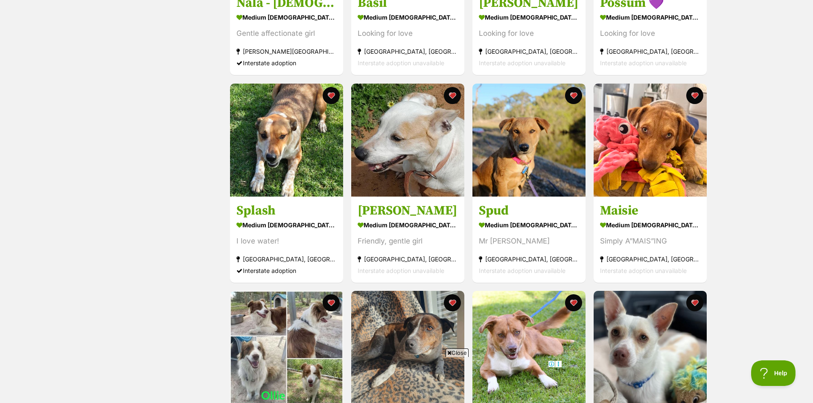
scroll to position [256, 0]
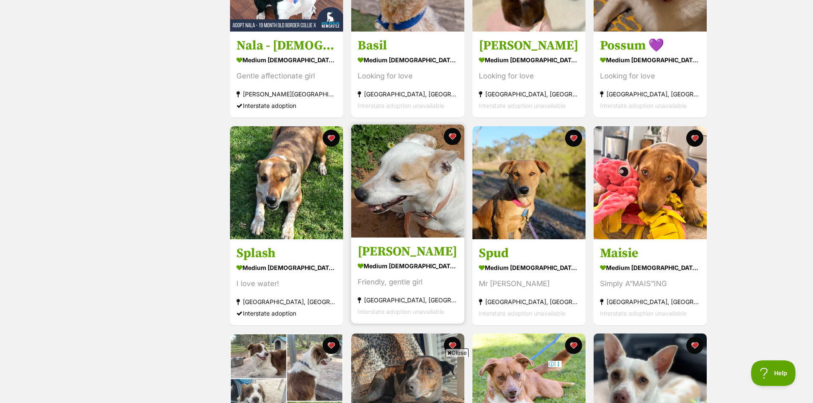
click at [423, 186] on img at bounding box center [407, 181] width 113 height 113
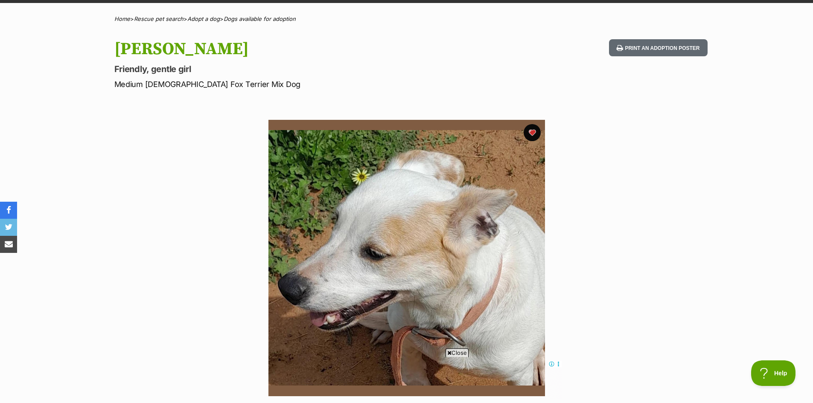
scroll to position [43, 0]
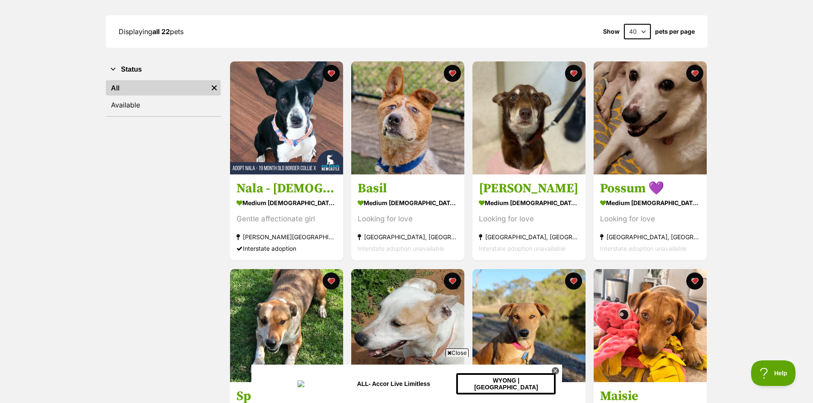
scroll to position [85, 0]
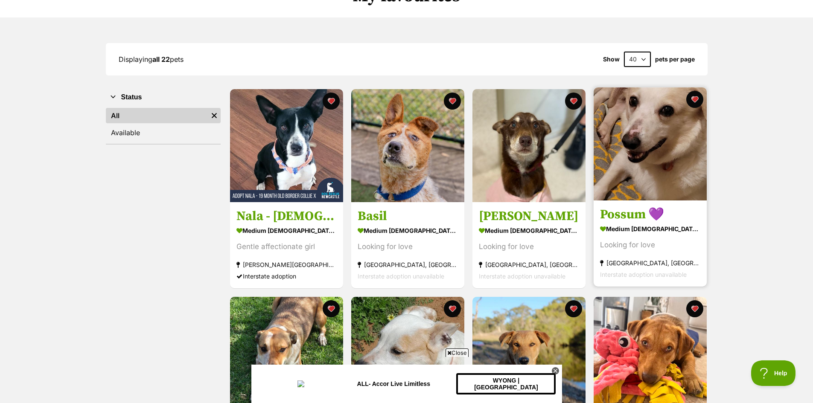
click at [668, 142] on img at bounding box center [649, 143] width 113 height 113
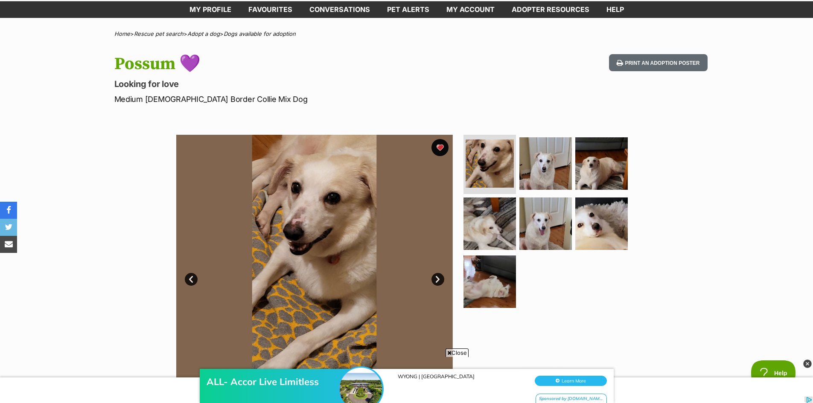
click at [436, 279] on link "Next" at bounding box center [437, 279] width 13 height 13
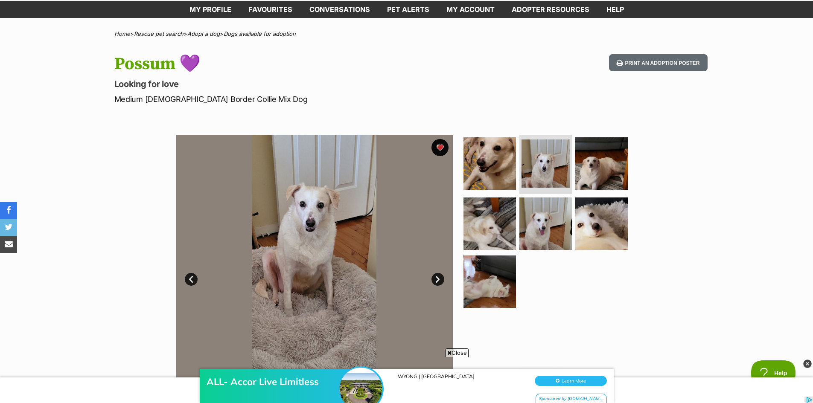
click at [436, 279] on link "Next" at bounding box center [437, 279] width 13 height 13
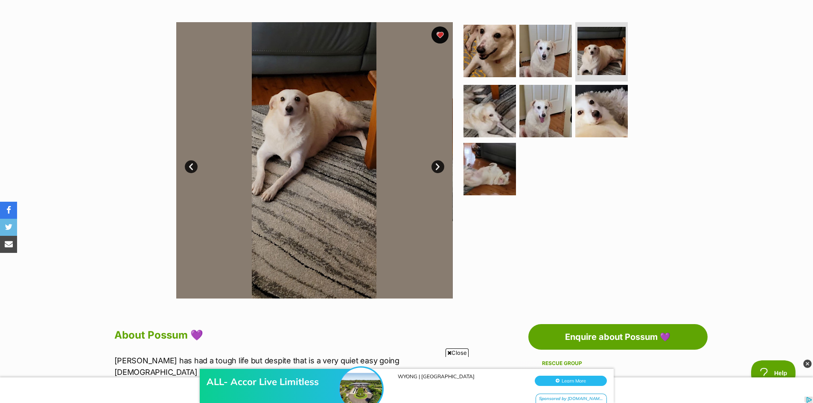
scroll to position [128, 0]
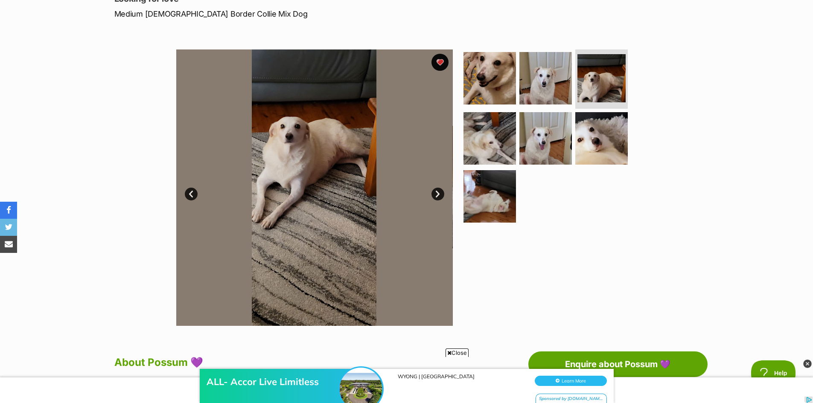
click at [436, 191] on link "Next" at bounding box center [437, 194] width 13 height 13
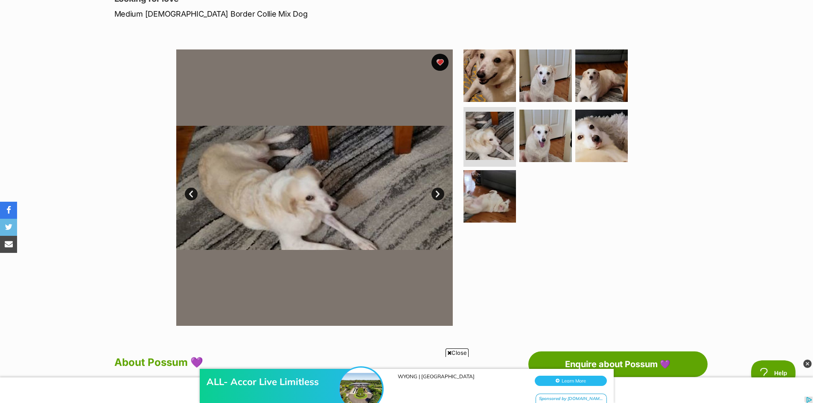
click at [436, 191] on link "Next" at bounding box center [437, 194] width 13 height 13
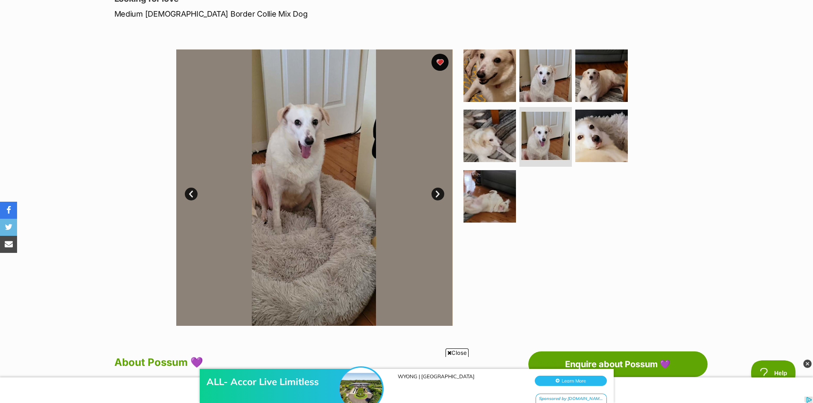
click at [436, 191] on link "Next" at bounding box center [437, 194] width 13 height 13
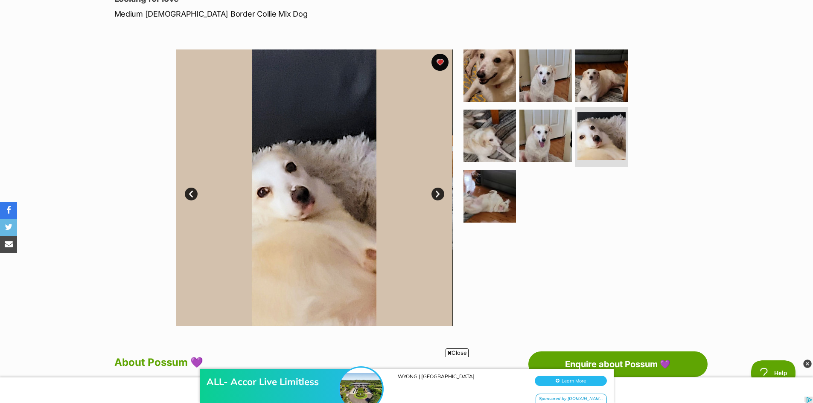
click at [436, 191] on link "Next" at bounding box center [437, 194] width 13 height 13
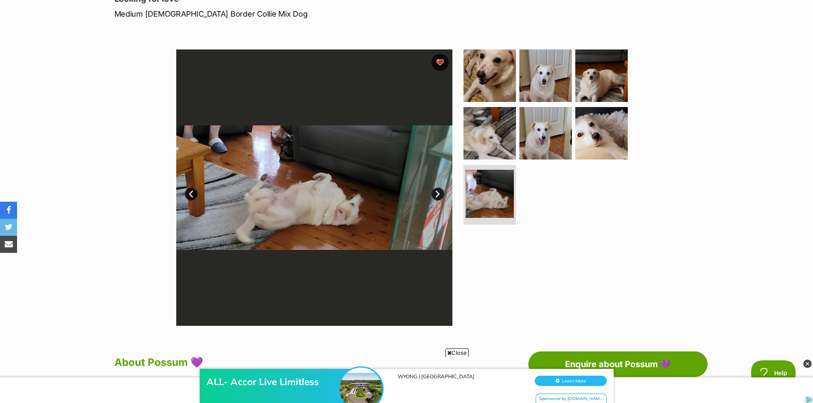
click at [436, 191] on link "Next" at bounding box center [437, 194] width 13 height 13
